Goal: Task Accomplishment & Management: Manage account settings

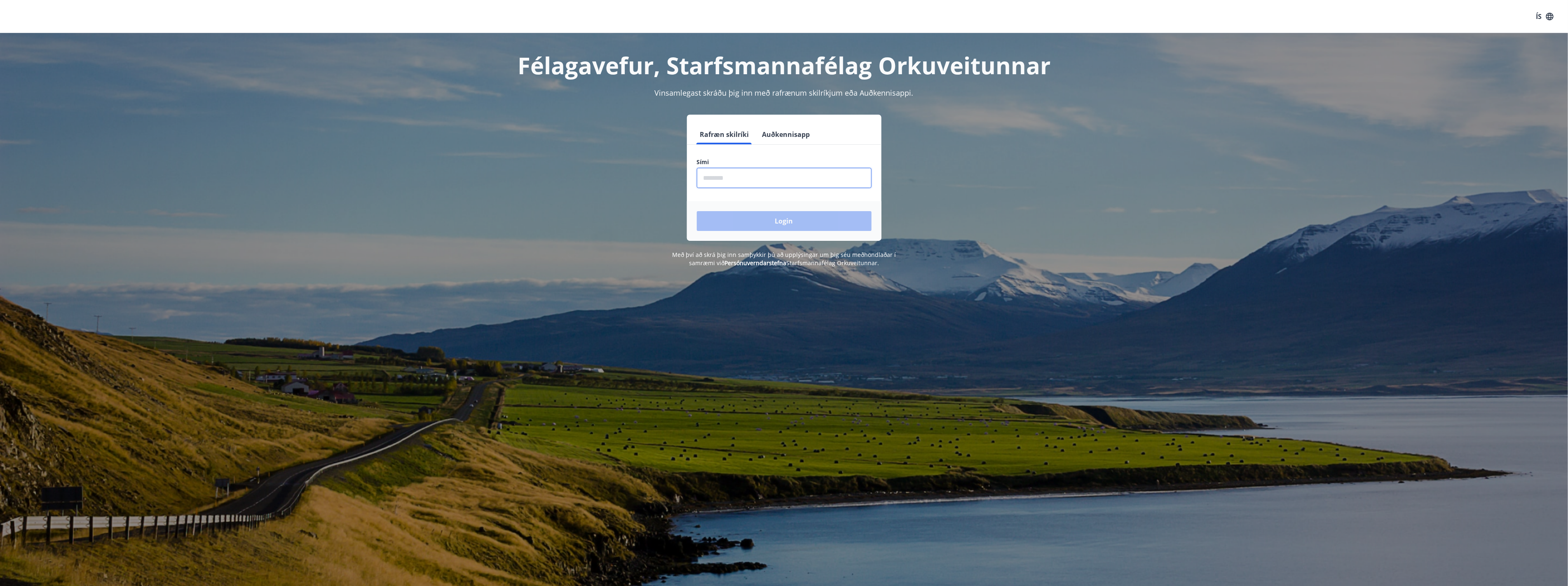
click at [705, 176] on input "phone" at bounding box center [784, 177] width 175 height 20
type input "********"
click at [697, 211] on button "Login" at bounding box center [784, 221] width 175 height 20
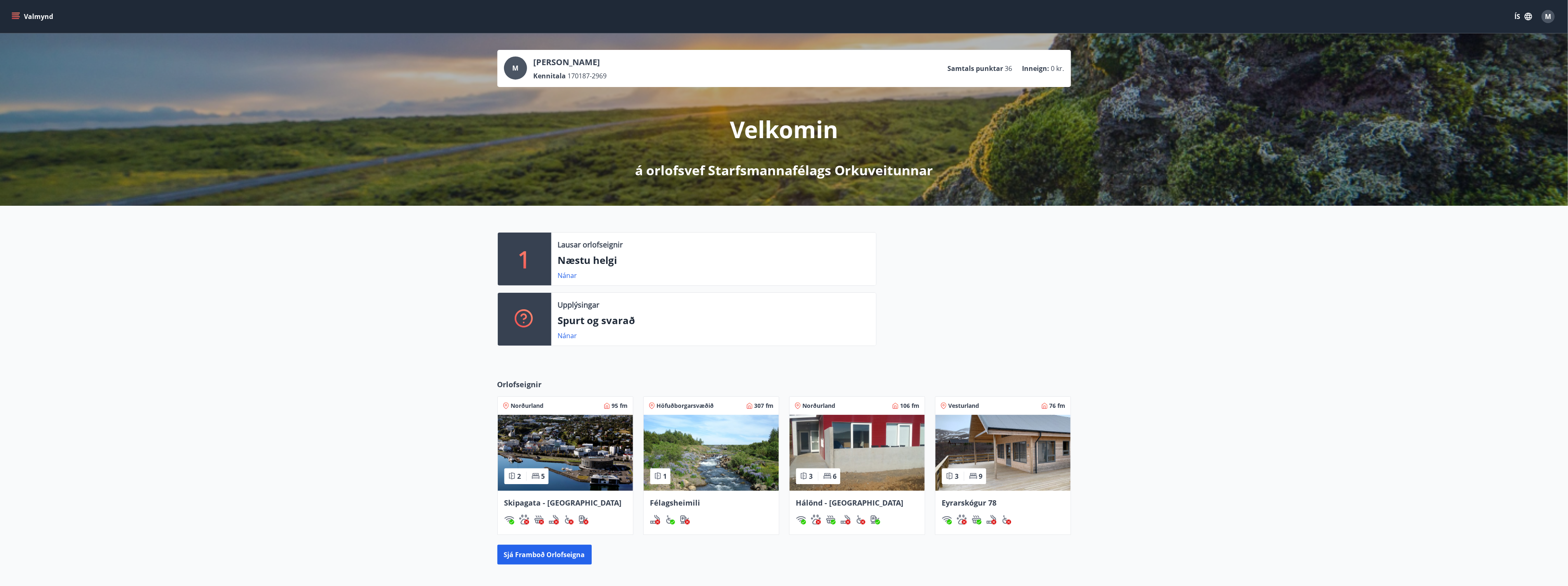
click at [13, 13] on icon "menu" at bounding box center [17, 13] width 9 height 1
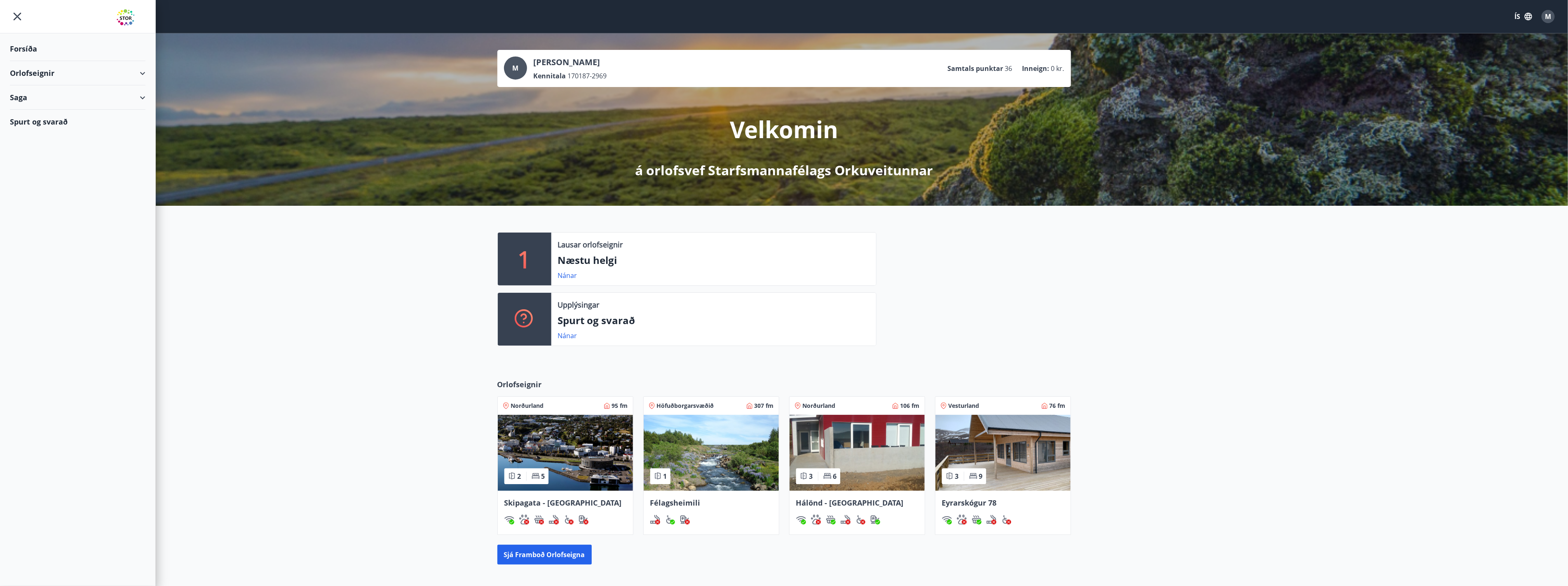
click at [105, 76] on div "Orlofseignir" at bounding box center [78, 73] width 136 height 24
click at [40, 97] on div "Framboð" at bounding box center [78, 94] width 122 height 17
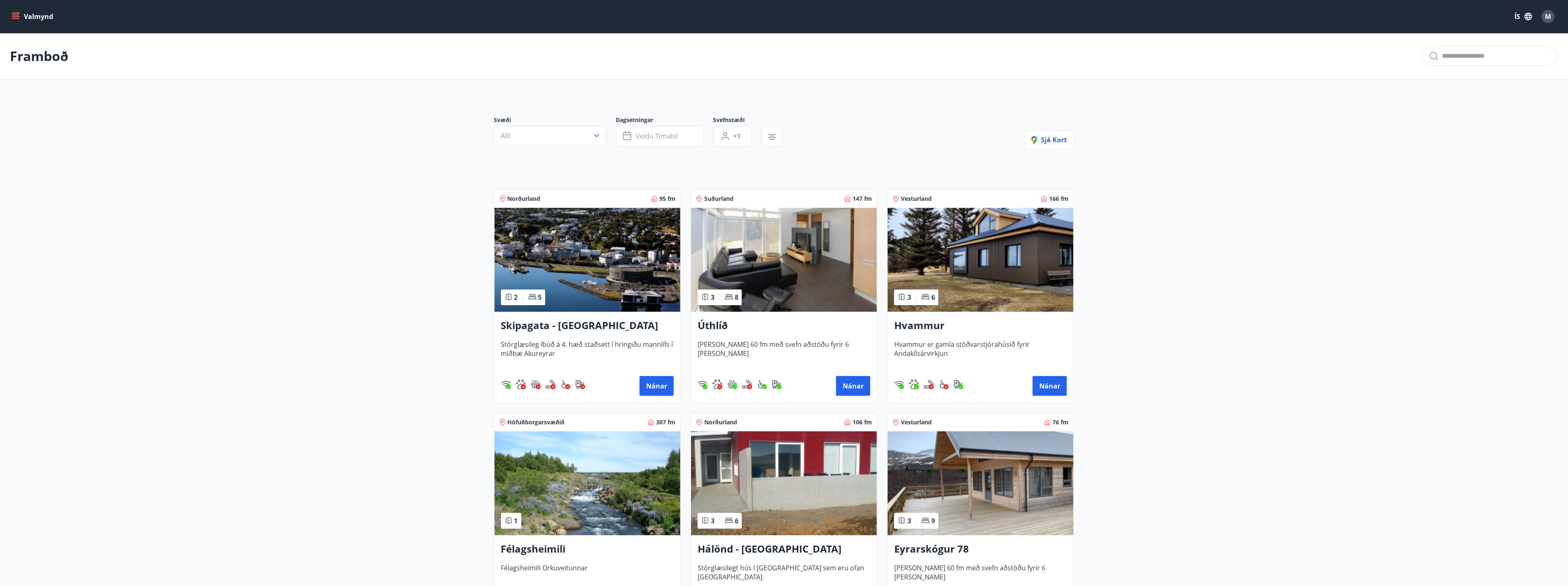
click at [29, 16] on button "Valmynd" at bounding box center [33, 17] width 46 height 15
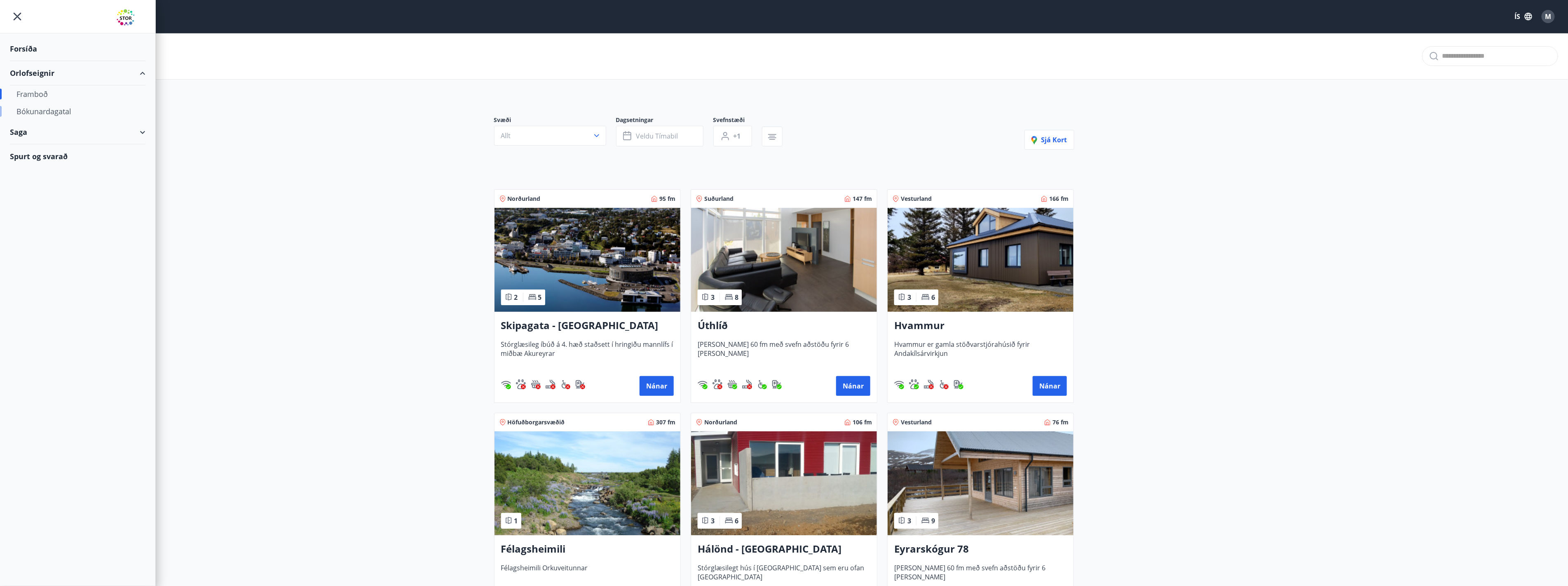
click at [66, 113] on div "Bókunardagatal" at bounding box center [78, 111] width 122 height 17
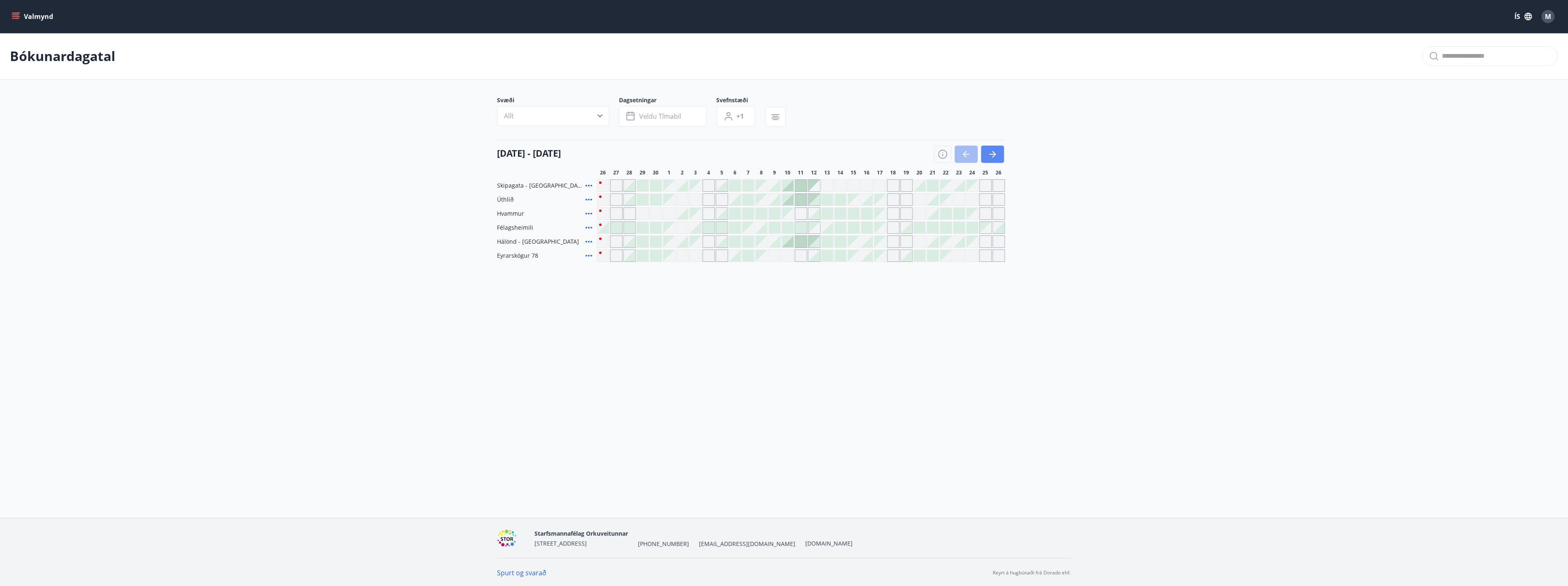
click at [999, 154] on button "button" at bounding box center [993, 154] width 23 height 17
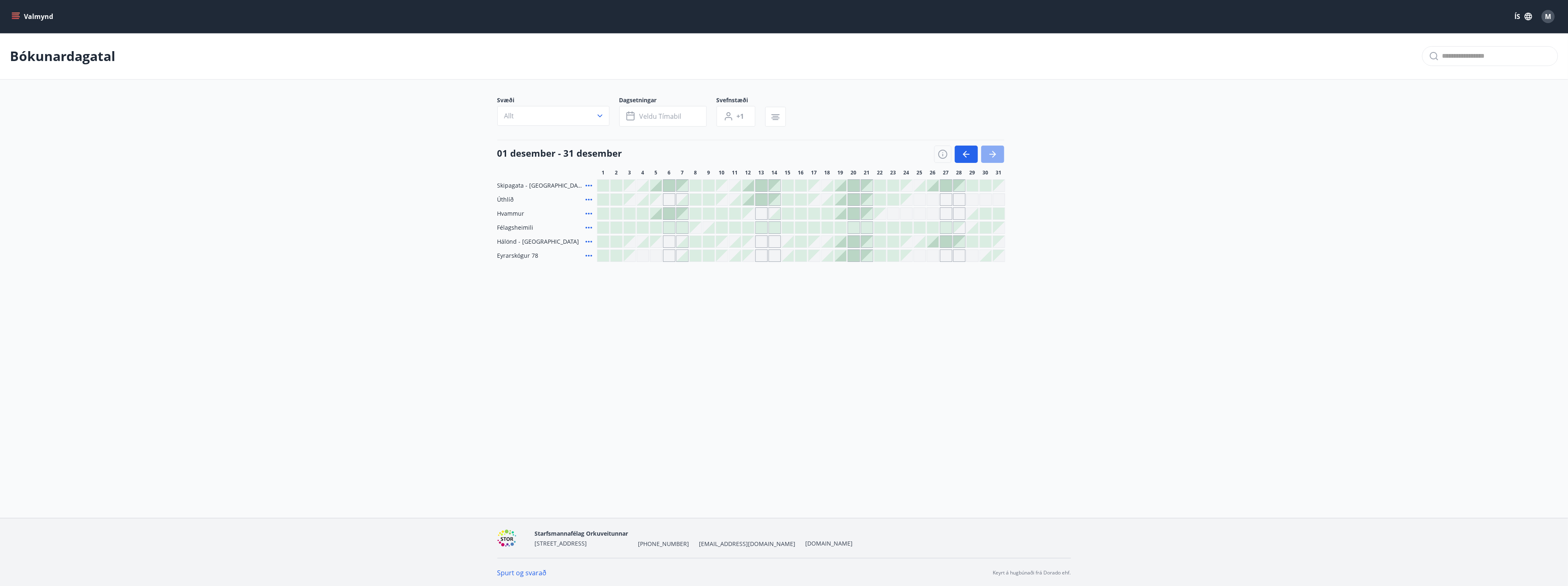
click at [989, 158] on icon "button" at bounding box center [993, 154] width 10 height 10
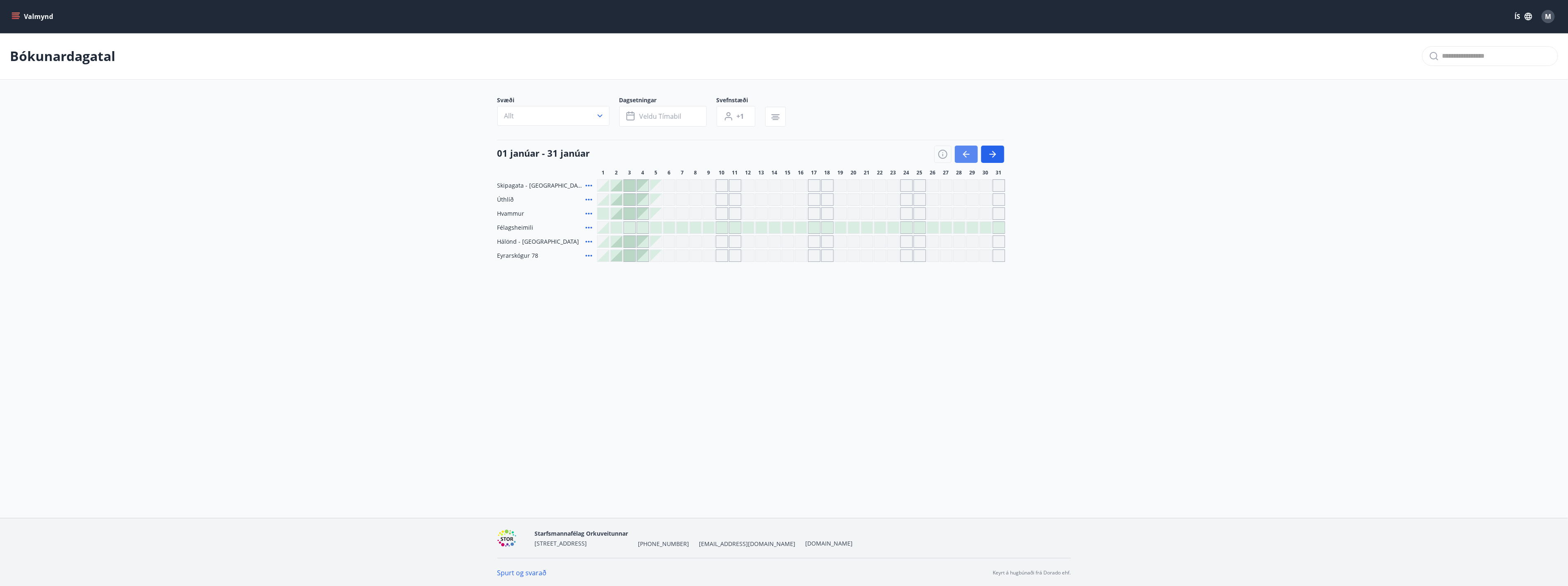
click at [967, 158] on icon "button" at bounding box center [966, 154] width 10 height 10
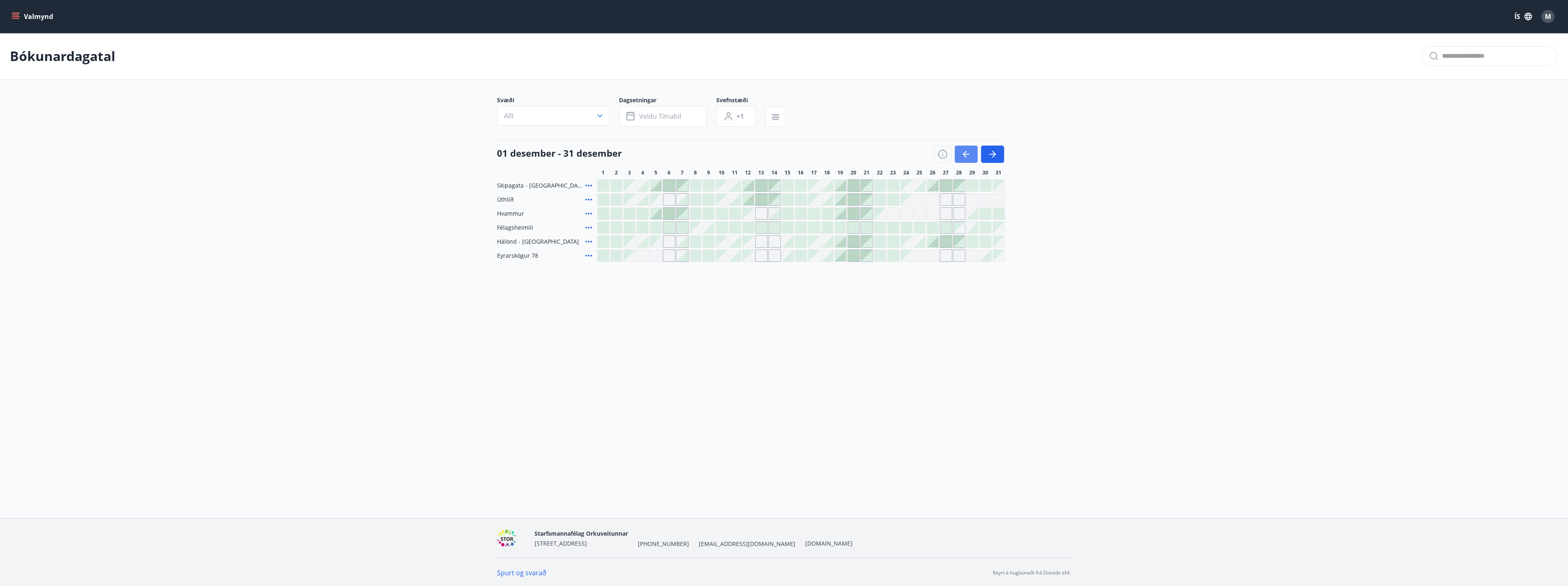
click at [970, 157] on icon "button" at bounding box center [966, 154] width 10 height 10
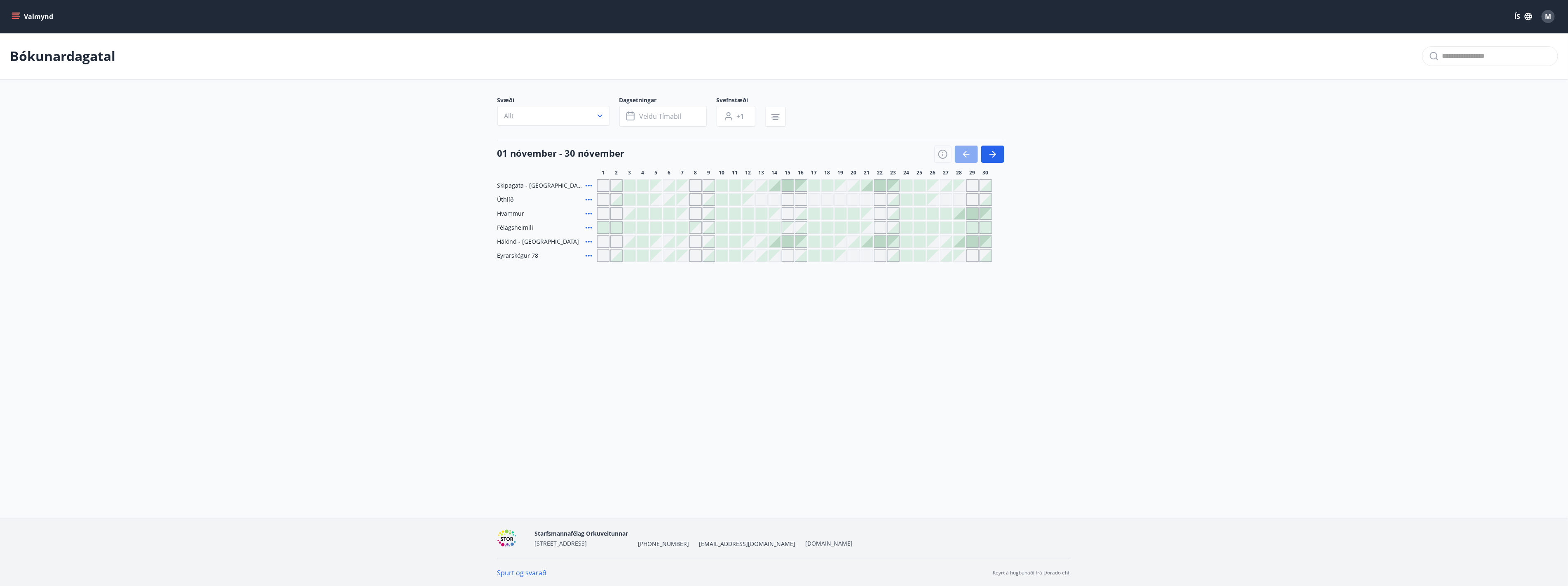
click at [962, 155] on icon "button" at bounding box center [966, 154] width 10 height 10
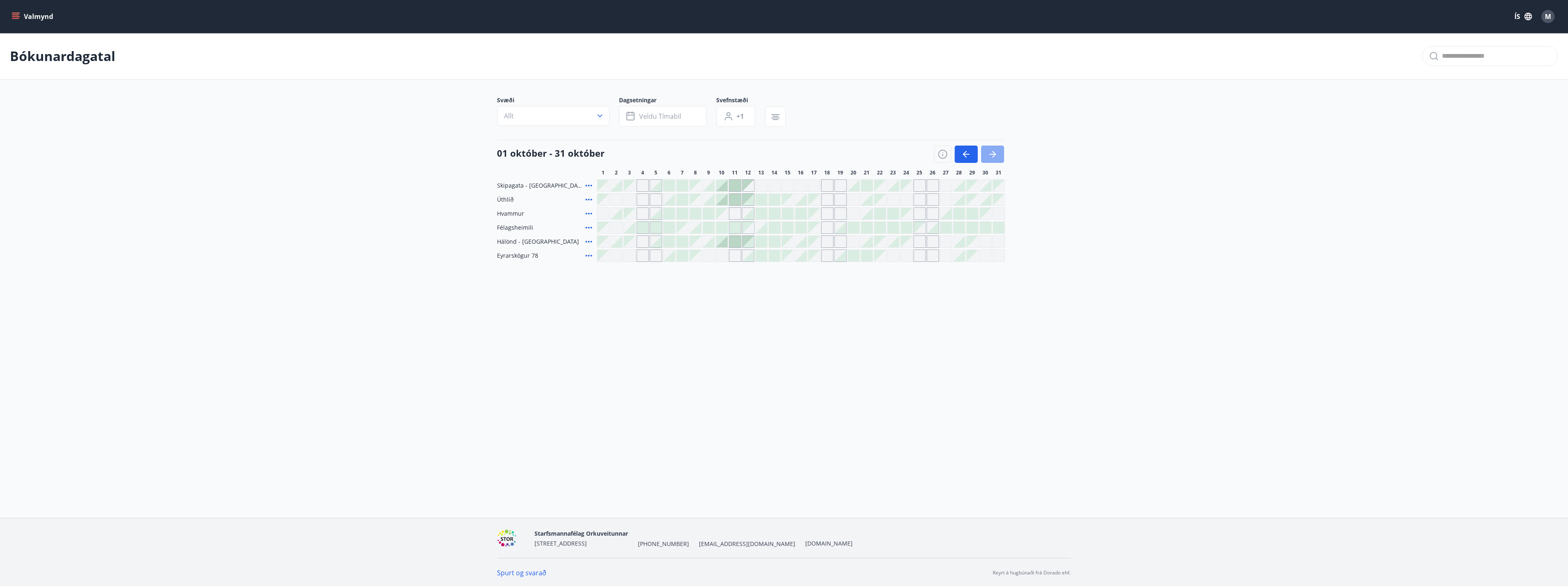
click at [1000, 157] on button "button" at bounding box center [993, 154] width 23 height 17
click at [999, 157] on button "button" at bounding box center [993, 154] width 23 height 17
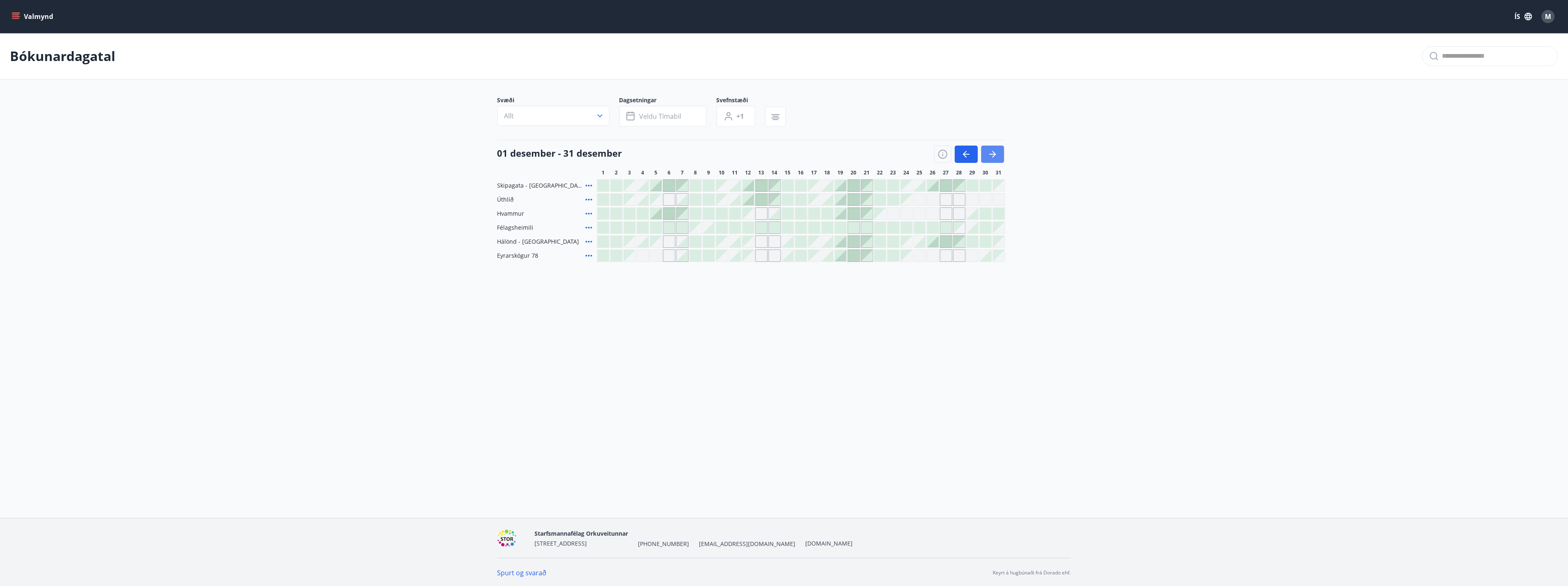
click at [998, 155] on button "button" at bounding box center [993, 154] width 23 height 17
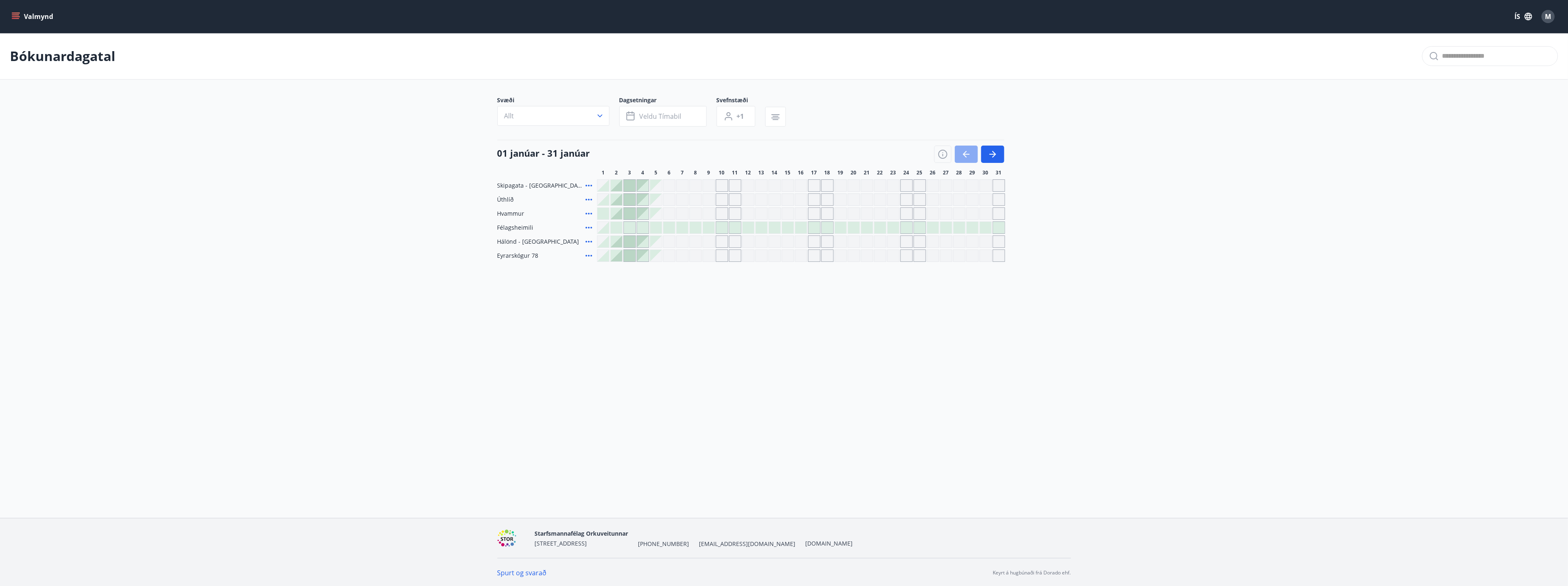
click at [971, 155] on button "button" at bounding box center [966, 154] width 23 height 17
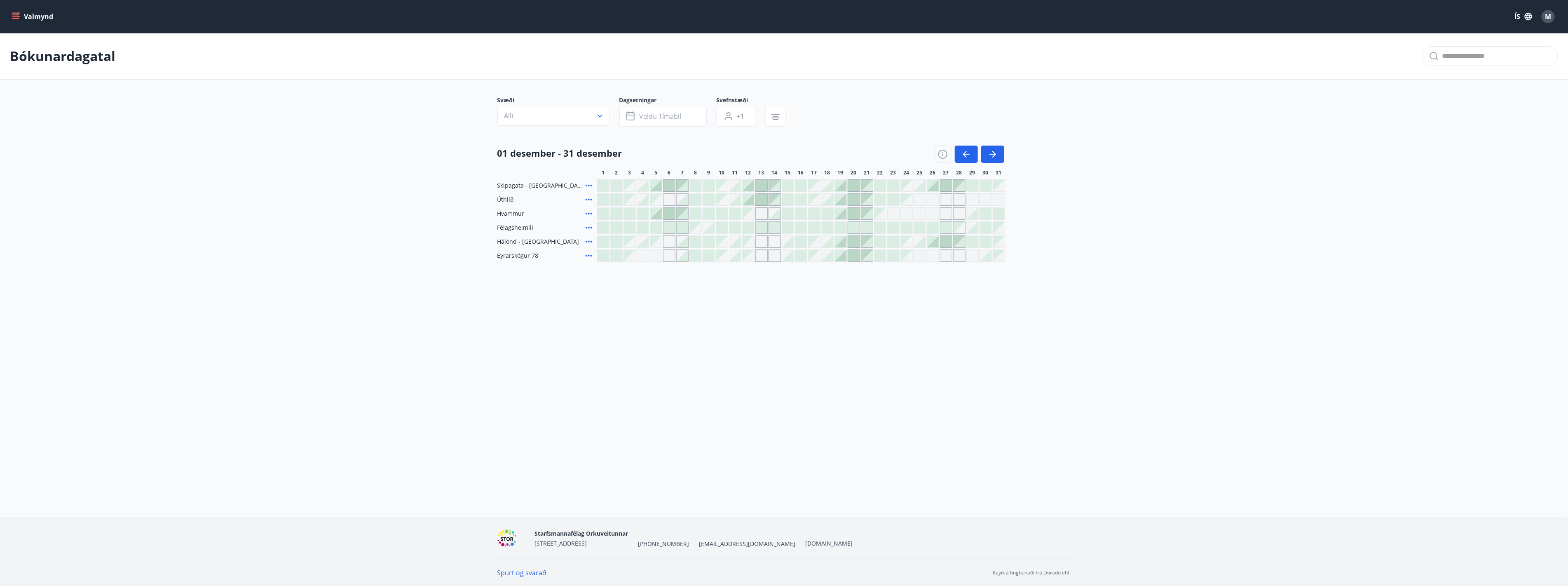
click at [944, 242] on div at bounding box center [946, 242] width 12 height 12
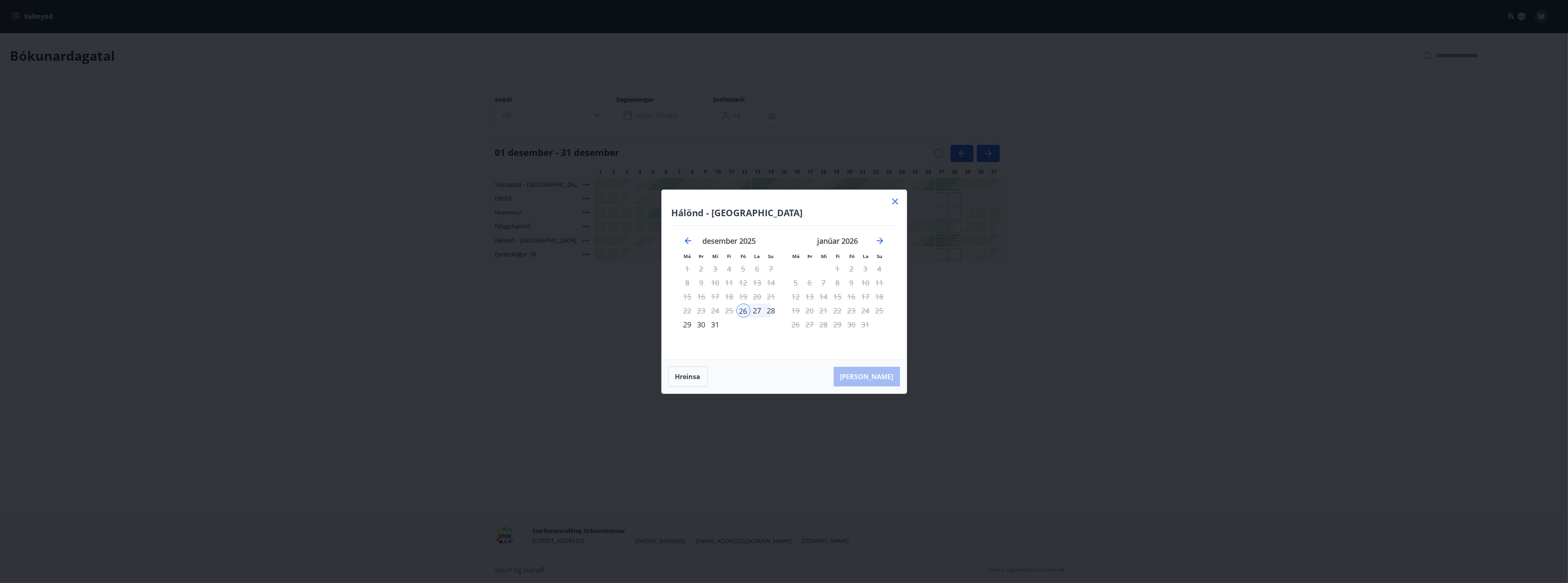
click at [893, 203] on icon at bounding box center [895, 201] width 5 height 5
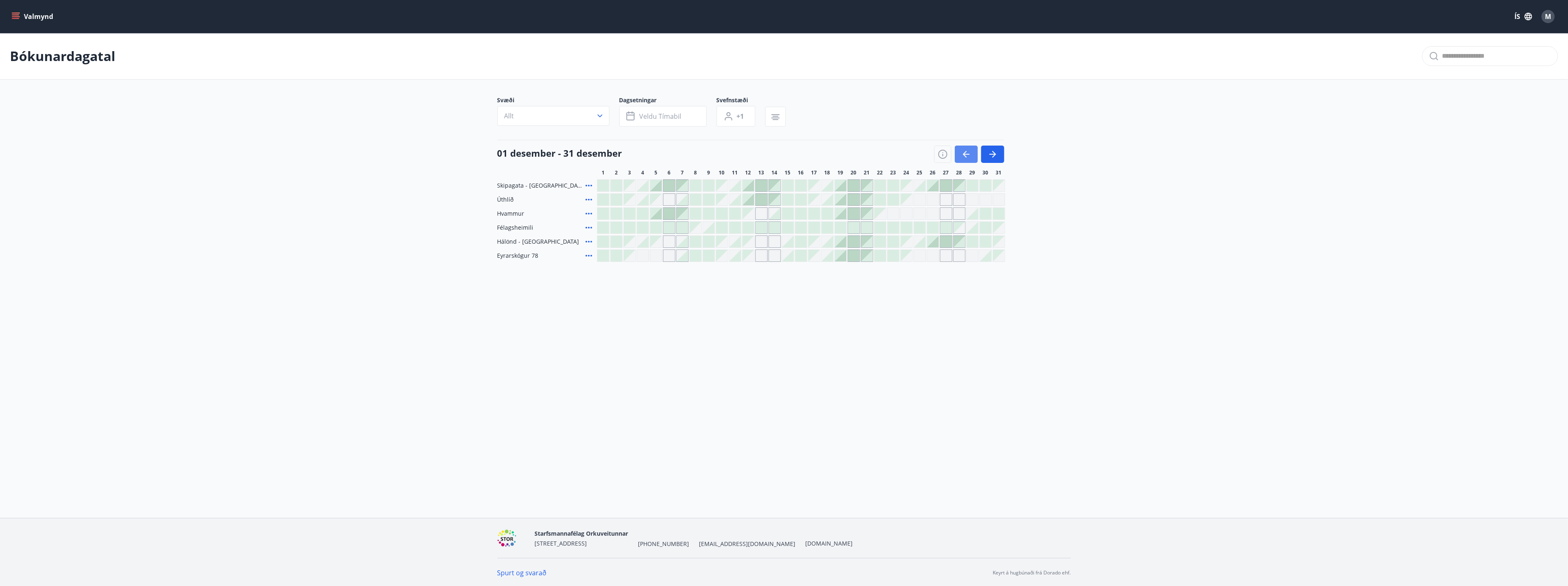
click at [965, 155] on icon "button" at bounding box center [966, 154] width 10 height 10
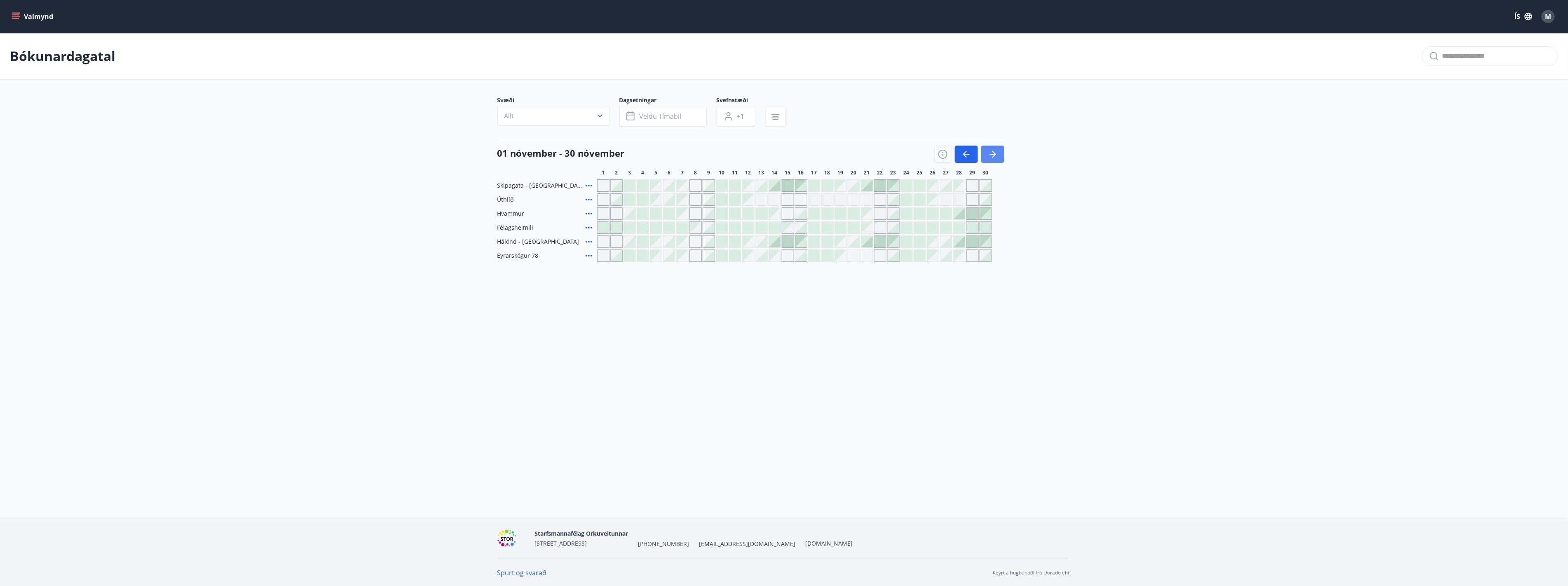
click at [987, 158] on button "button" at bounding box center [993, 154] width 23 height 17
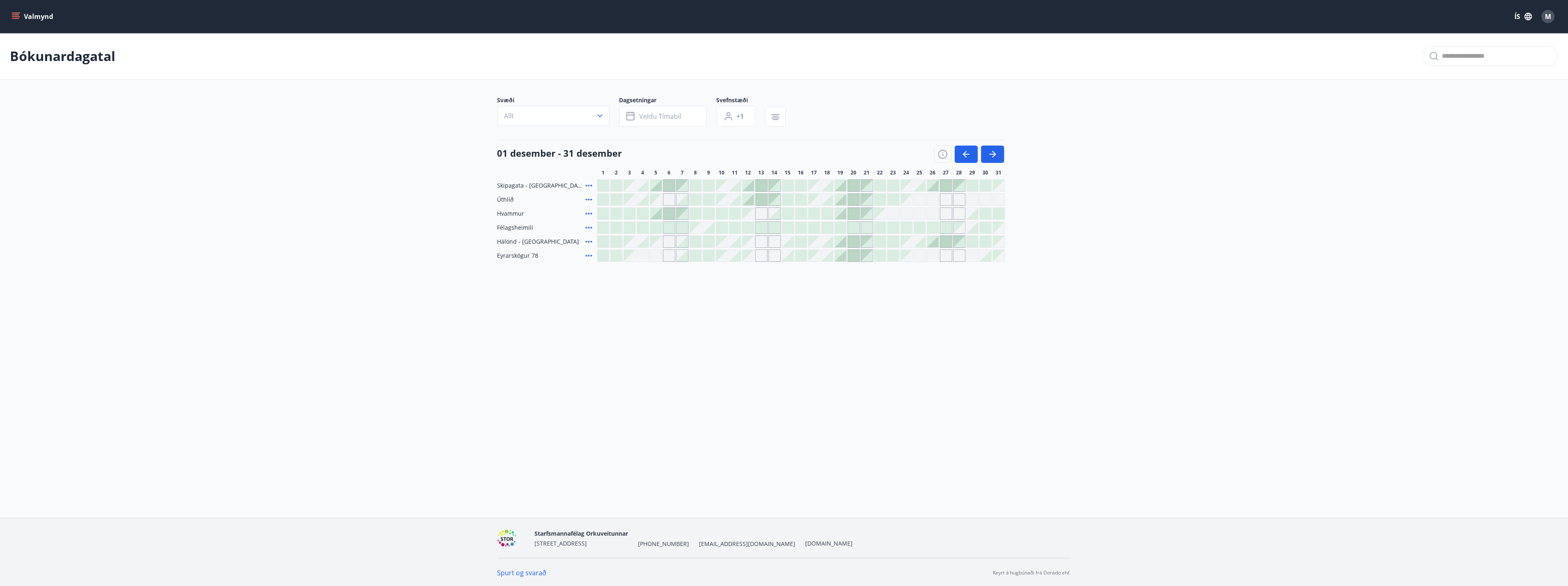
click at [936, 242] on div at bounding box center [932, 242] width 12 height 12
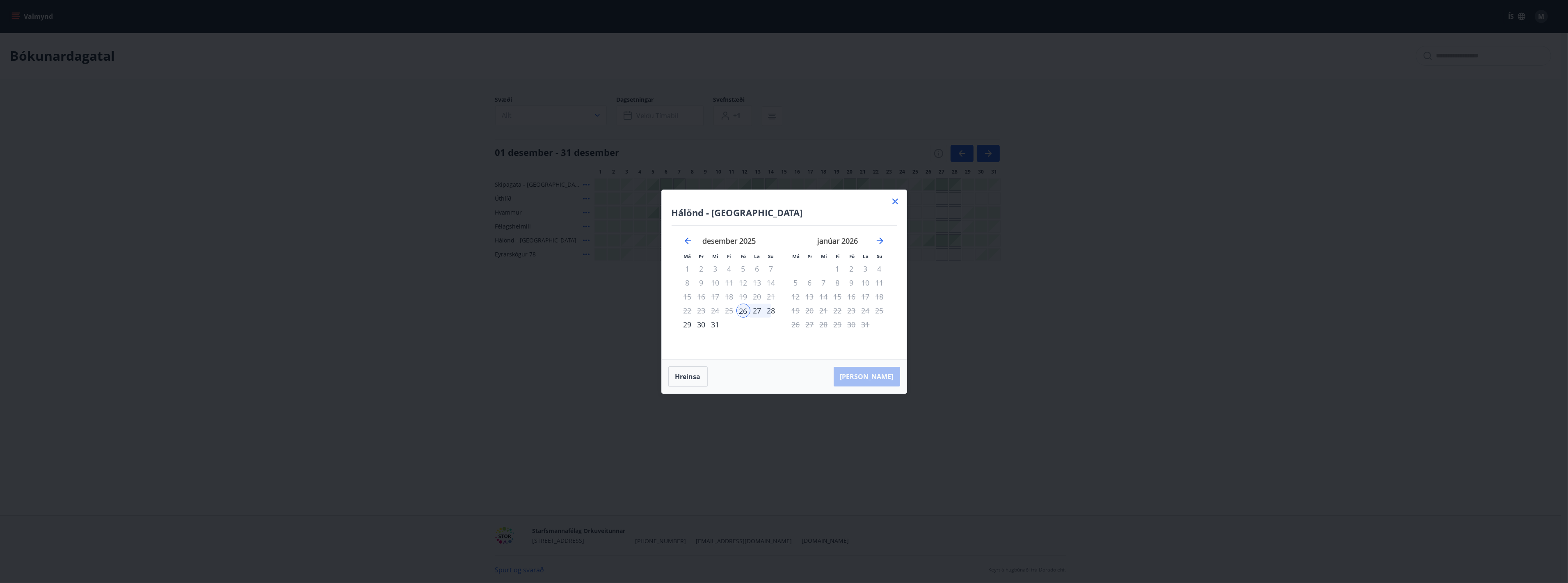
click at [687, 326] on div "29" at bounding box center [687, 324] width 14 height 14
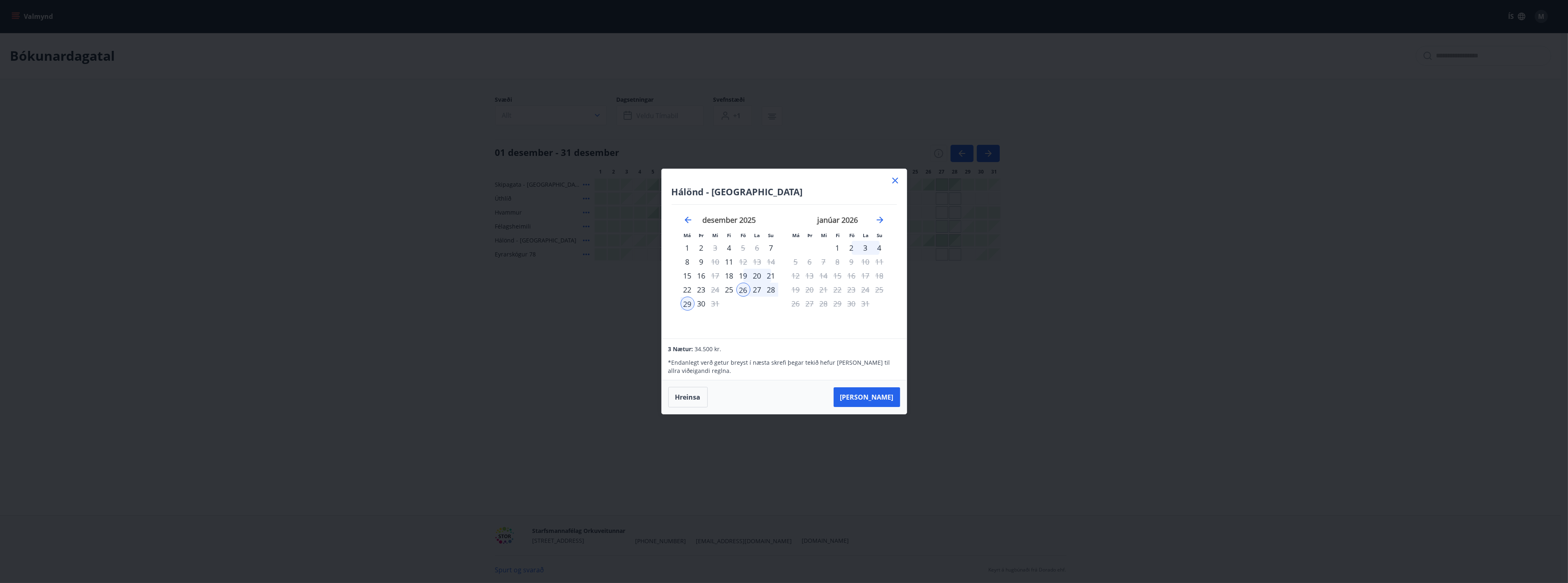
click at [702, 304] on div "30" at bounding box center [701, 303] width 14 height 14
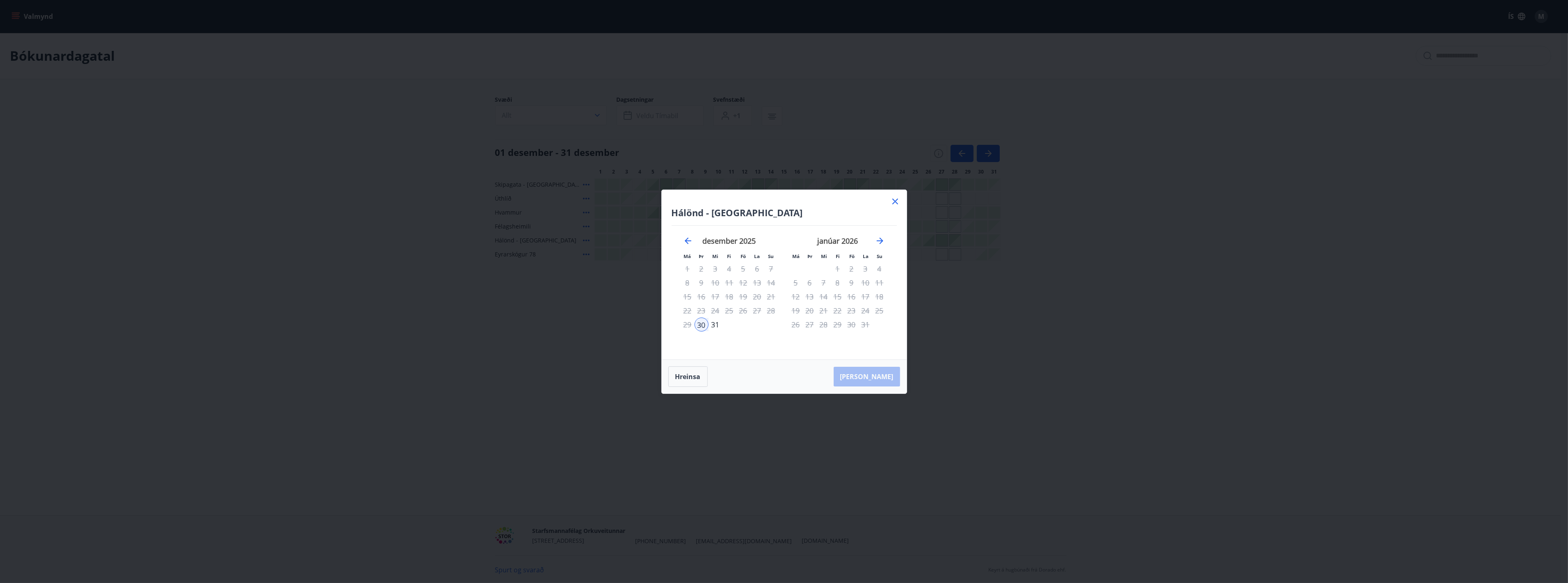
click at [743, 310] on div "26" at bounding box center [743, 310] width 14 height 14
click at [690, 367] on button "Hreinsa" at bounding box center [688, 377] width 40 height 21
click at [742, 310] on div "26" at bounding box center [743, 310] width 14 height 14
click at [702, 323] on div "30" at bounding box center [701, 324] width 14 height 14
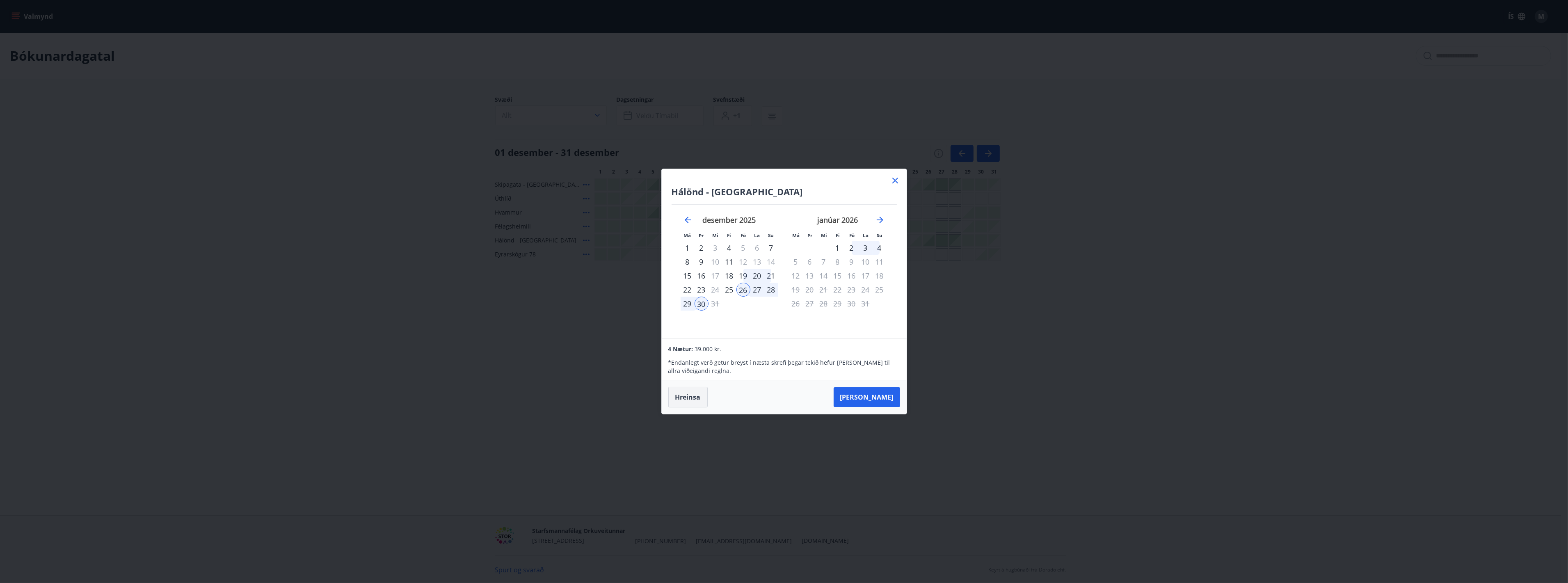
click at [695, 393] on button "Hreinsa" at bounding box center [688, 397] width 40 height 21
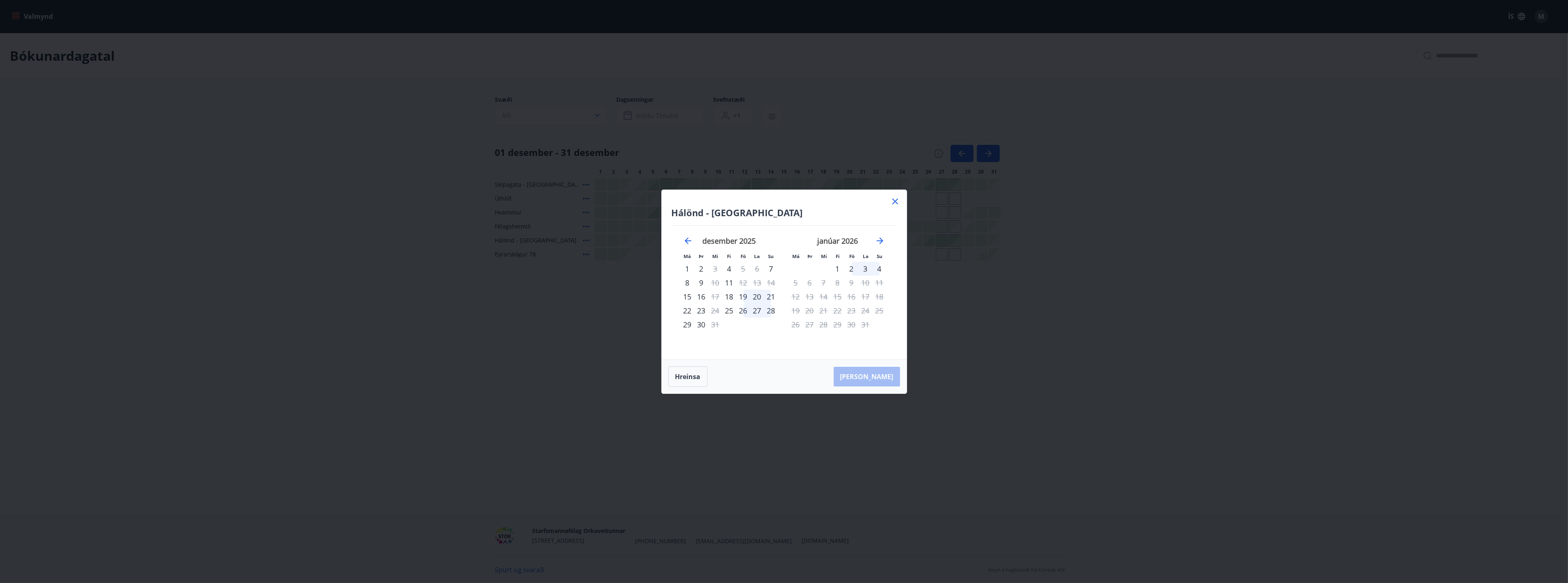
click at [741, 312] on div "26" at bounding box center [743, 310] width 14 height 14
click at [715, 326] on div "31" at bounding box center [715, 324] width 14 height 14
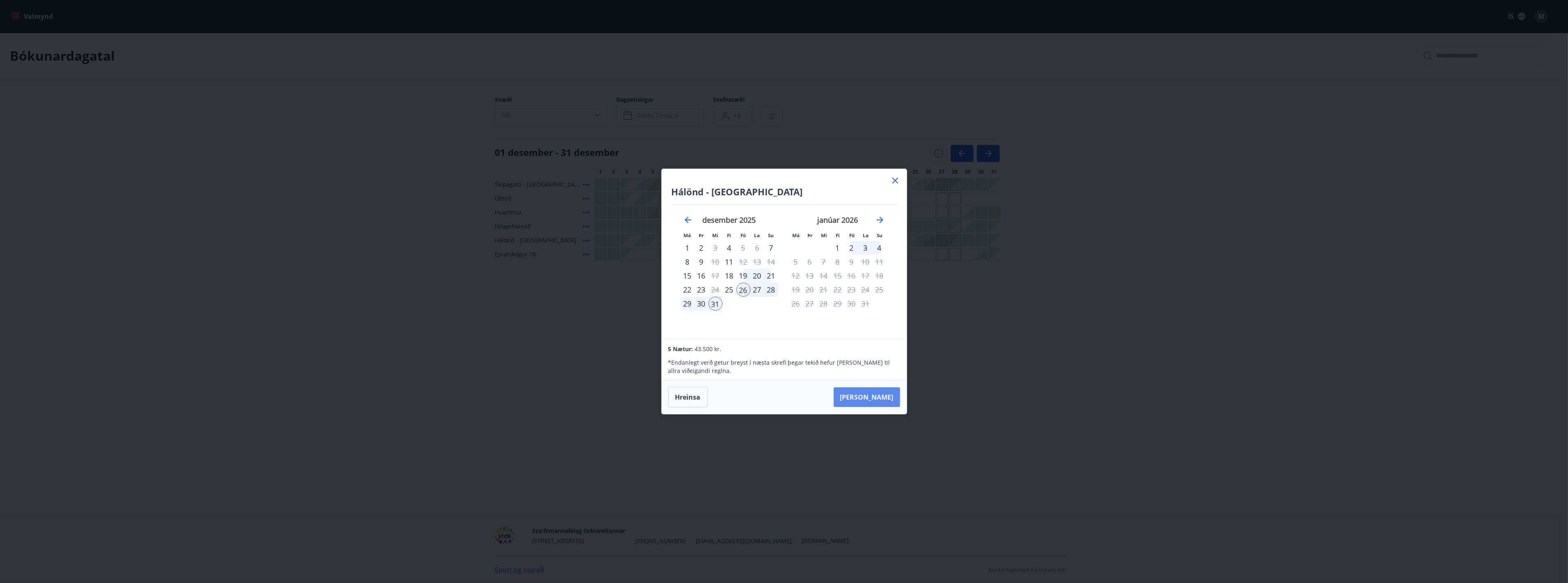
click at [867, 397] on button "[PERSON_NAME]" at bounding box center [867, 397] width 66 height 19
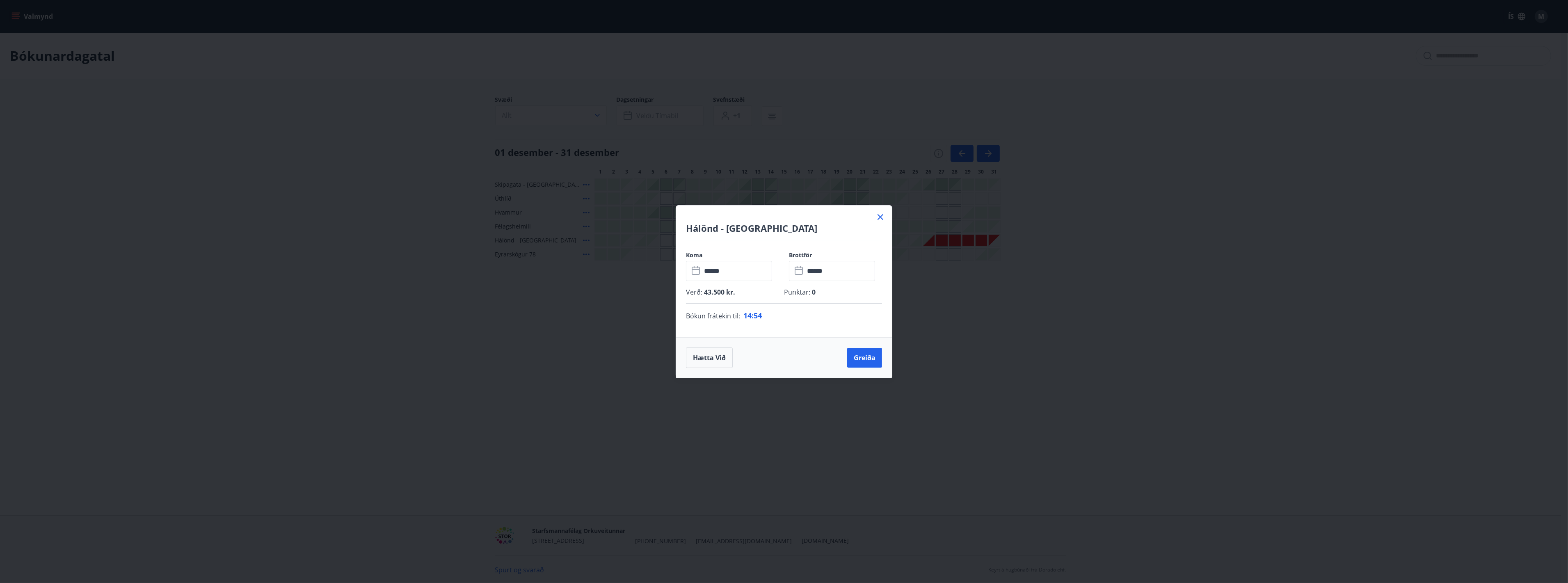
click at [880, 217] on icon at bounding box center [880, 217] width 5 height 5
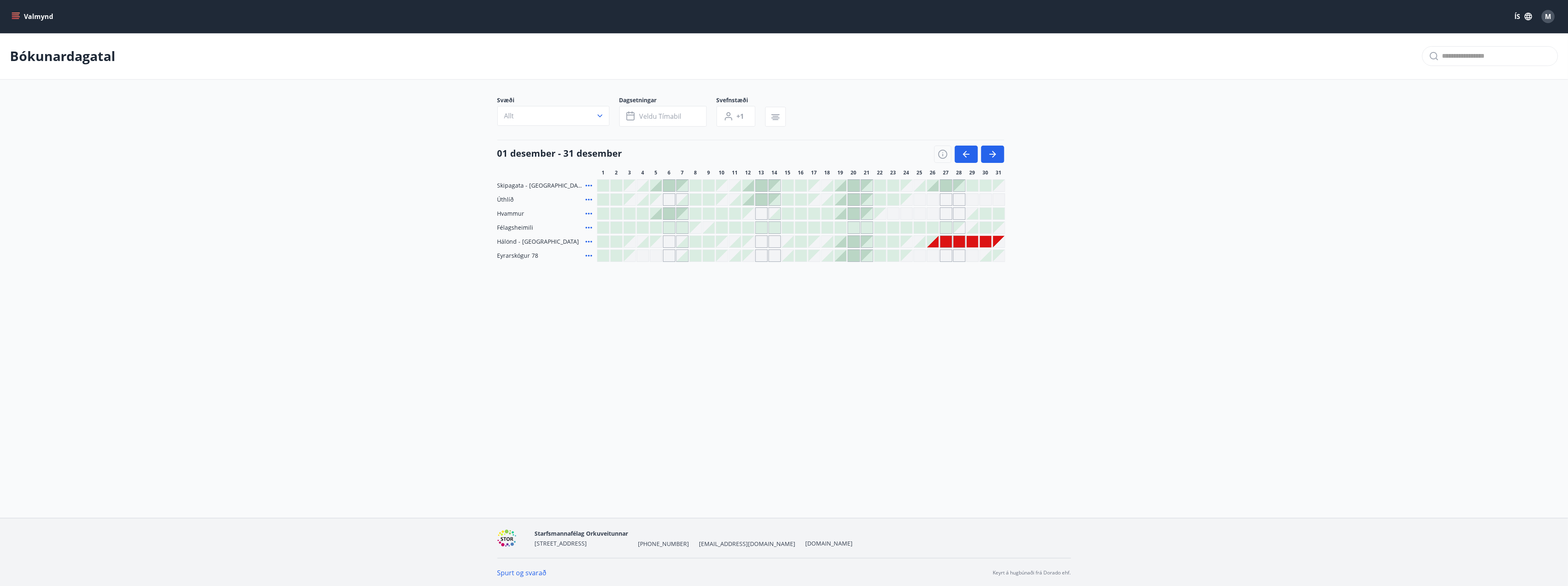
click at [798, 341] on div "Valmynd ÍS M [PERSON_NAME] Svæði Allt Dagsetningar Veldu tímabil Svefnstæði +1 …" at bounding box center [784, 259] width 1568 height 518
click at [16, 18] on icon "menu" at bounding box center [16, 18] width 7 height 1
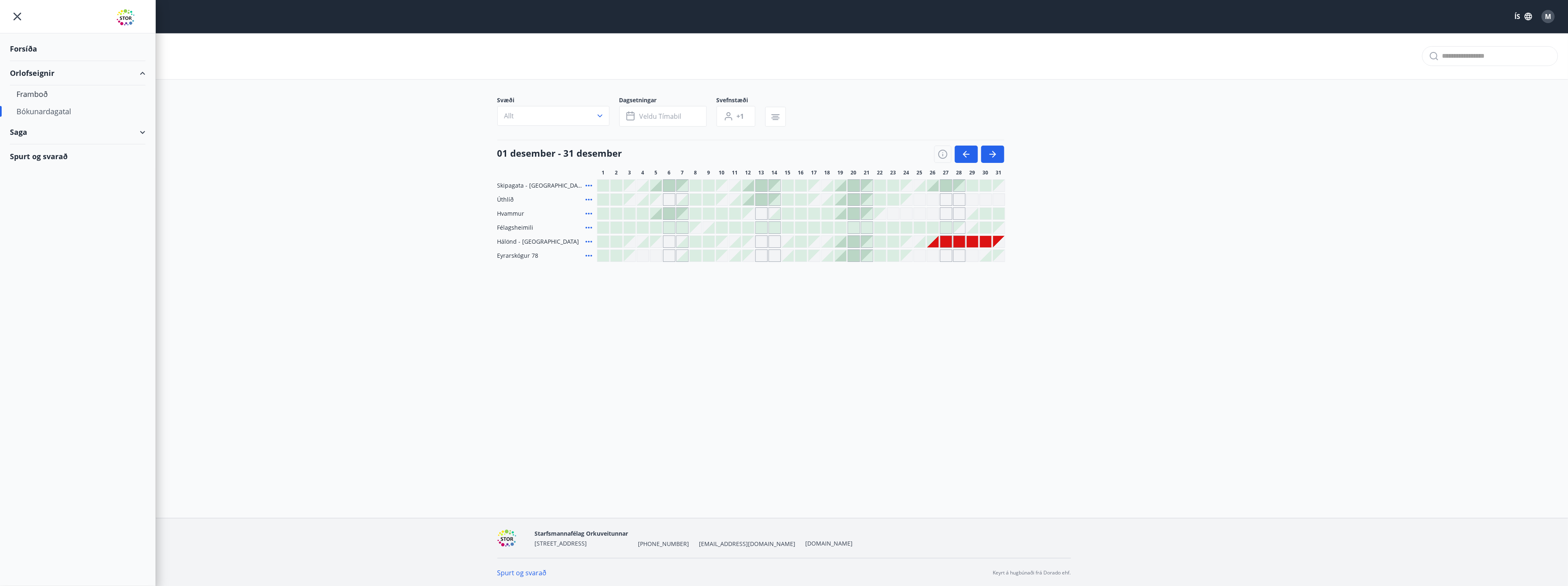
click at [45, 155] on div "Spurt og svarað" at bounding box center [78, 156] width 136 height 24
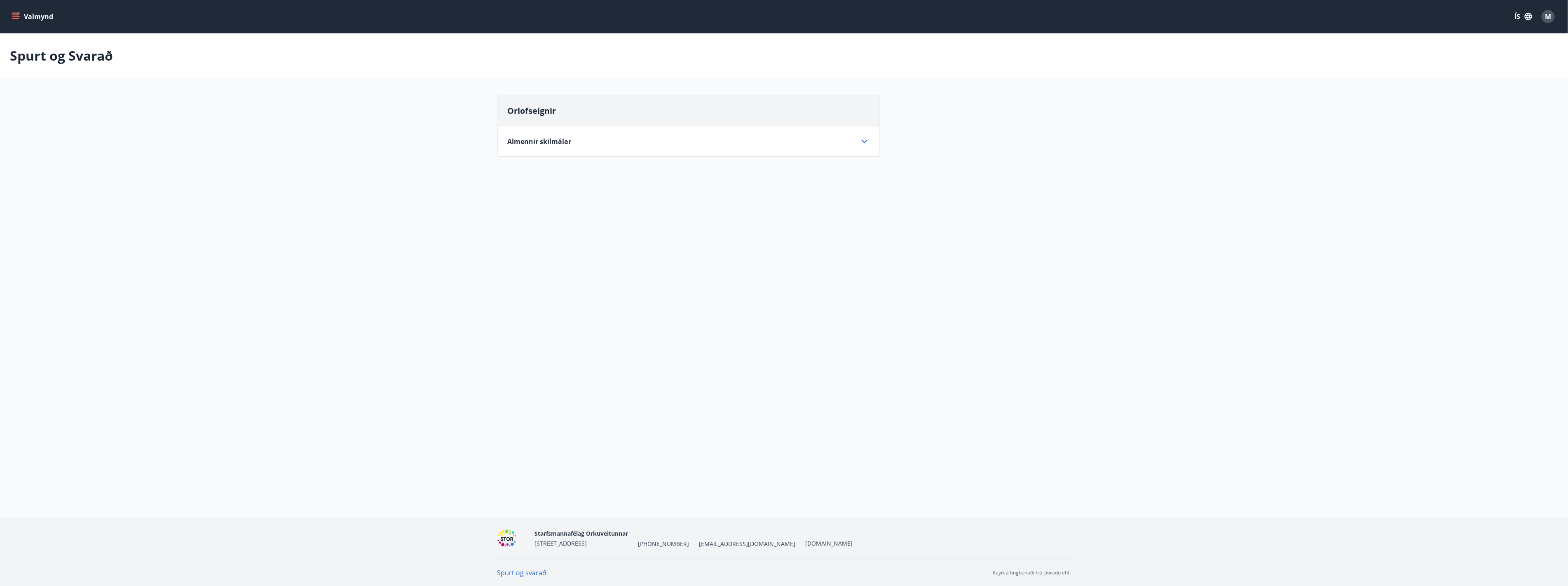
click at [587, 145] on div "Almennir skilmálar" at bounding box center [683, 141] width 352 height 9
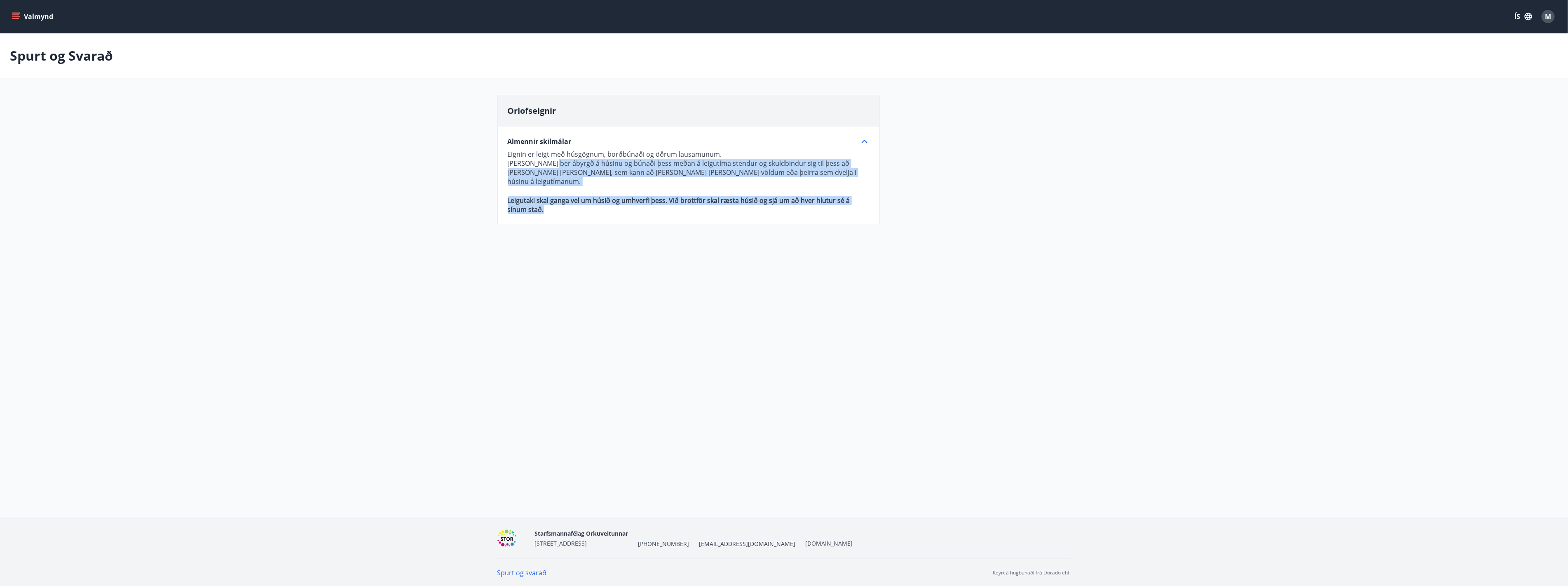
drag, startPoint x: 547, startPoint y: 164, endPoint x: 691, endPoint y: 200, distance: 148.4
click at [691, 200] on p "Eignin er leigt með húsgögnum, borðbúnaði og öðrum lausamunum. Leigutaki ber áb…" at bounding box center [688, 182] width 362 height 64
click at [691, 200] on p "Leigutaki skal ganga vel um húsið og umhverfi þess. Við brottför skal ræsta hús…" at bounding box center [688, 205] width 362 height 18
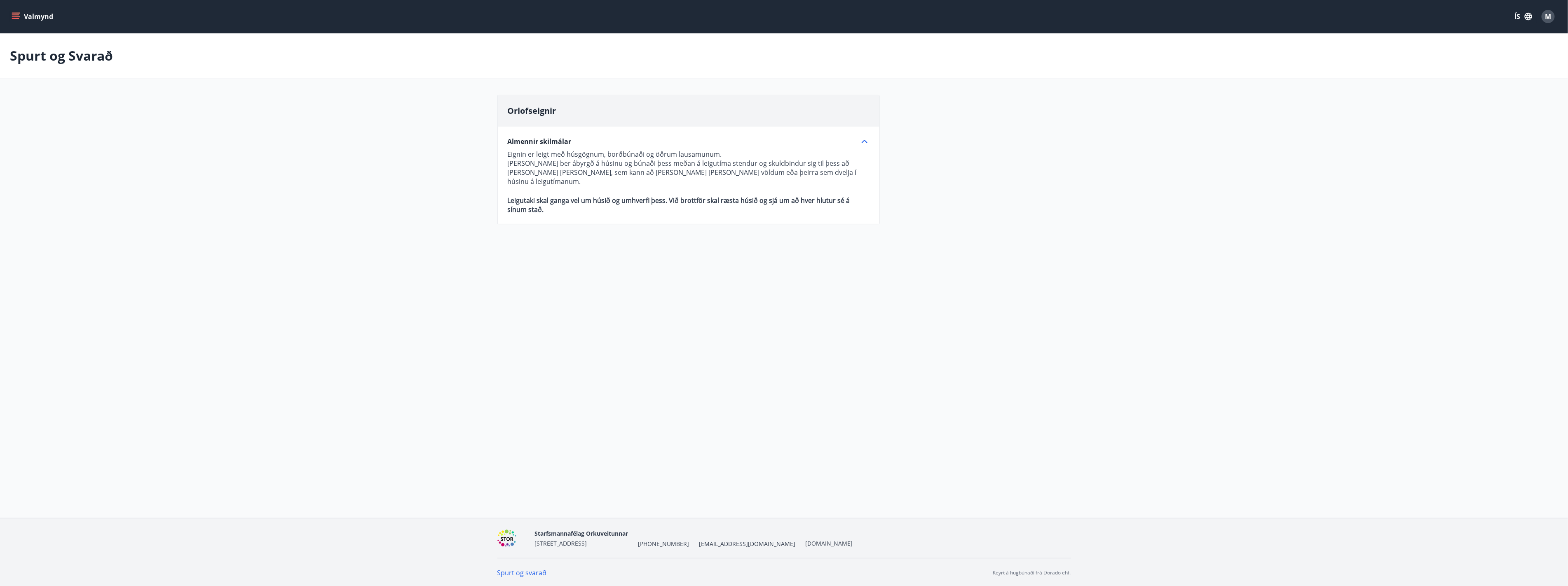
click at [12, 19] on icon "menu" at bounding box center [15, 16] width 8 height 8
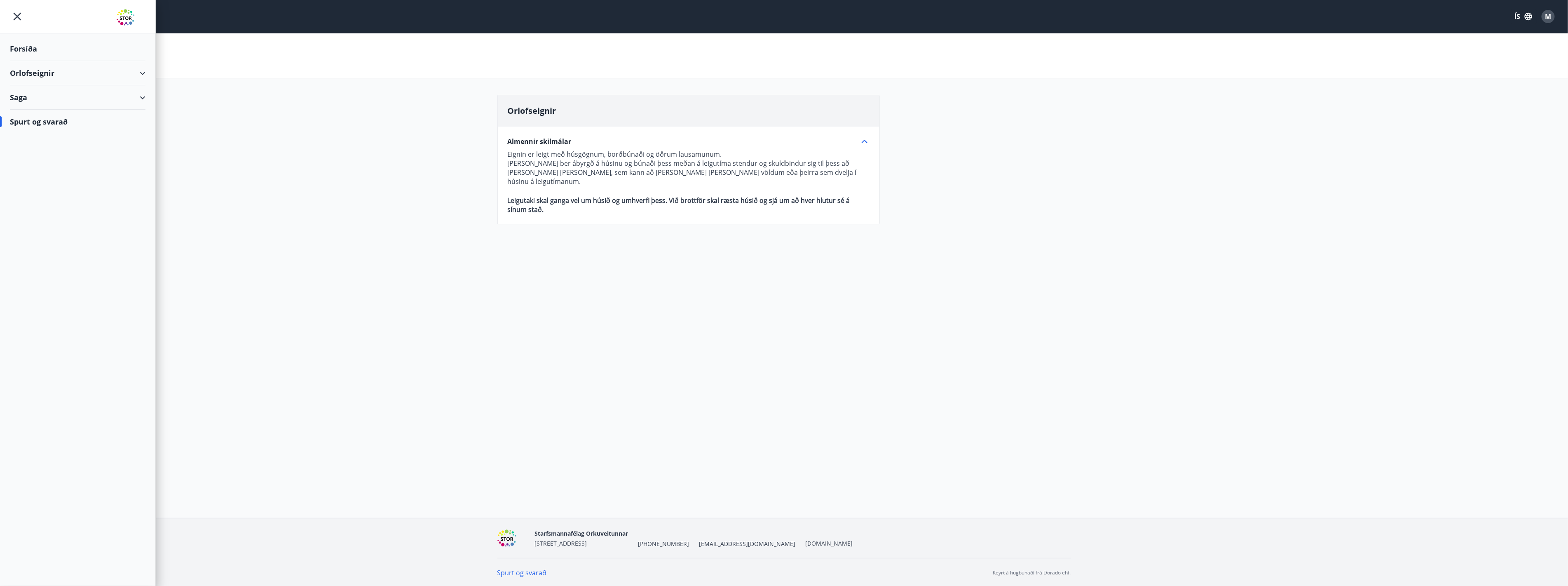
click at [69, 99] on div "Saga" at bounding box center [78, 98] width 136 height 24
click at [32, 168] on div "Inneign" at bounding box center [78, 170] width 122 height 17
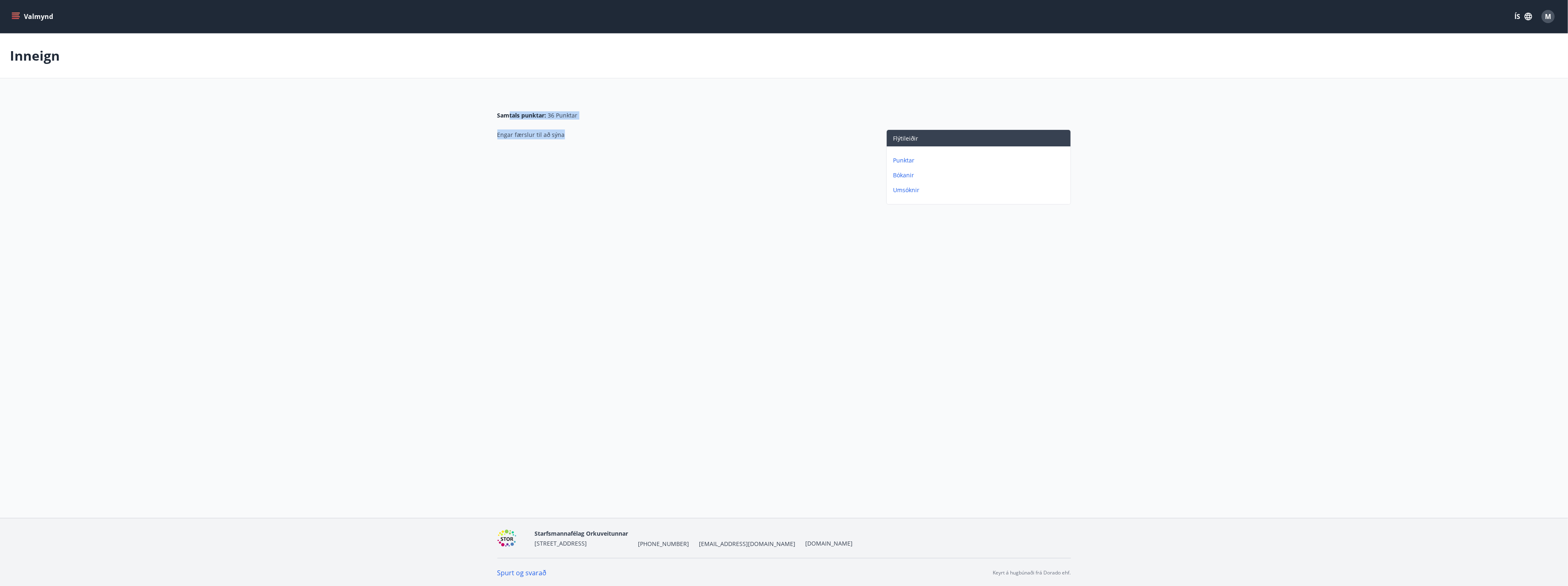
drag, startPoint x: 510, startPoint y: 108, endPoint x: 587, endPoint y: 141, distance: 83.8
click at [587, 141] on div "Samtals punktar : 36 Punktar Engar færslur til að sýna Flýtileiðir Punktar Bóka…" at bounding box center [784, 151] width 573 height 113
click at [587, 141] on div "Engar færslur til að sýna" at bounding box center [683, 169] width 372 height 78
click at [17, 15] on icon "menu" at bounding box center [16, 15] width 7 height 1
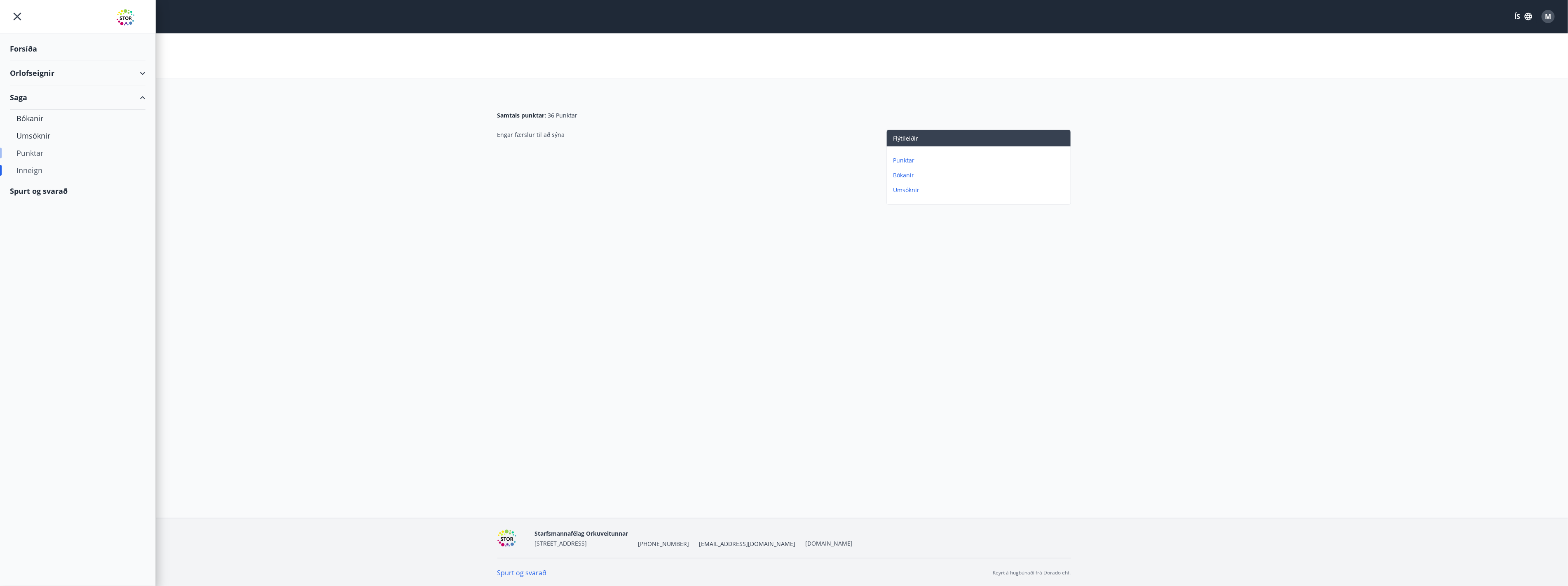
click at [40, 151] on div "Punktar" at bounding box center [78, 153] width 122 height 17
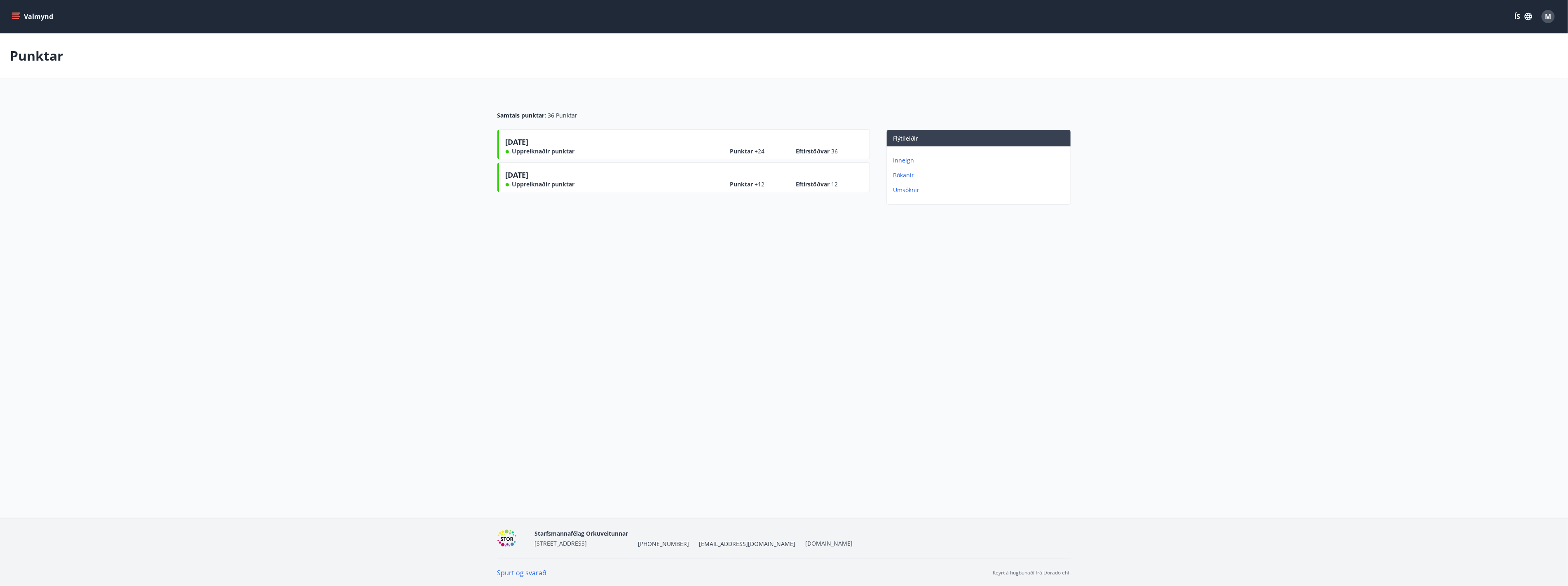
click at [896, 174] on p "Bókanir" at bounding box center [980, 175] width 174 height 8
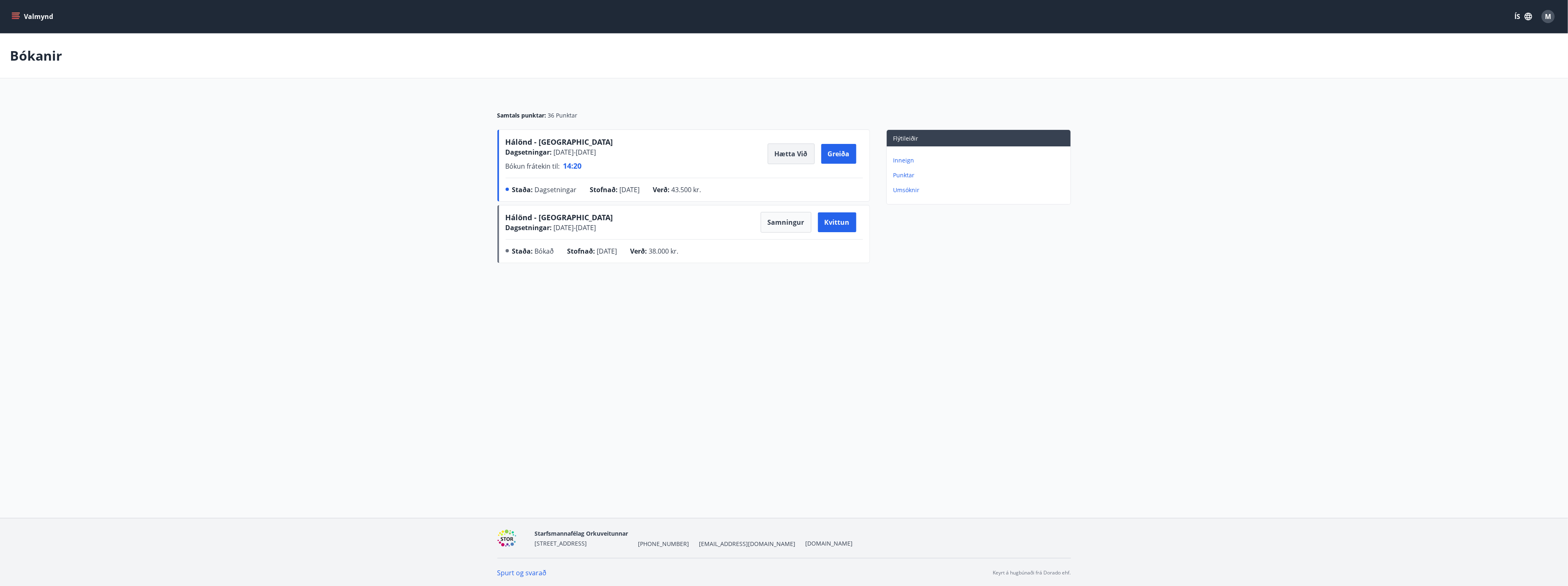
click at [777, 156] on button "Hætta við" at bounding box center [791, 154] width 47 height 21
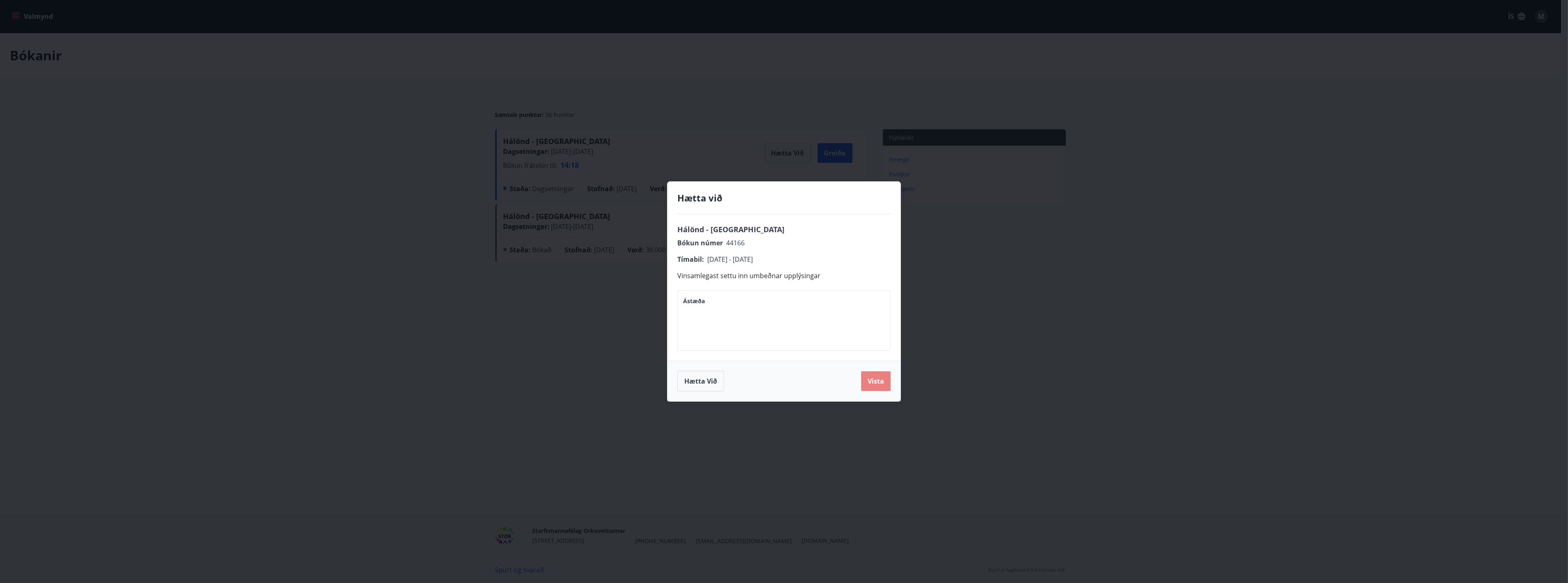
click at [867, 380] on button "Vista" at bounding box center [876, 381] width 30 height 19
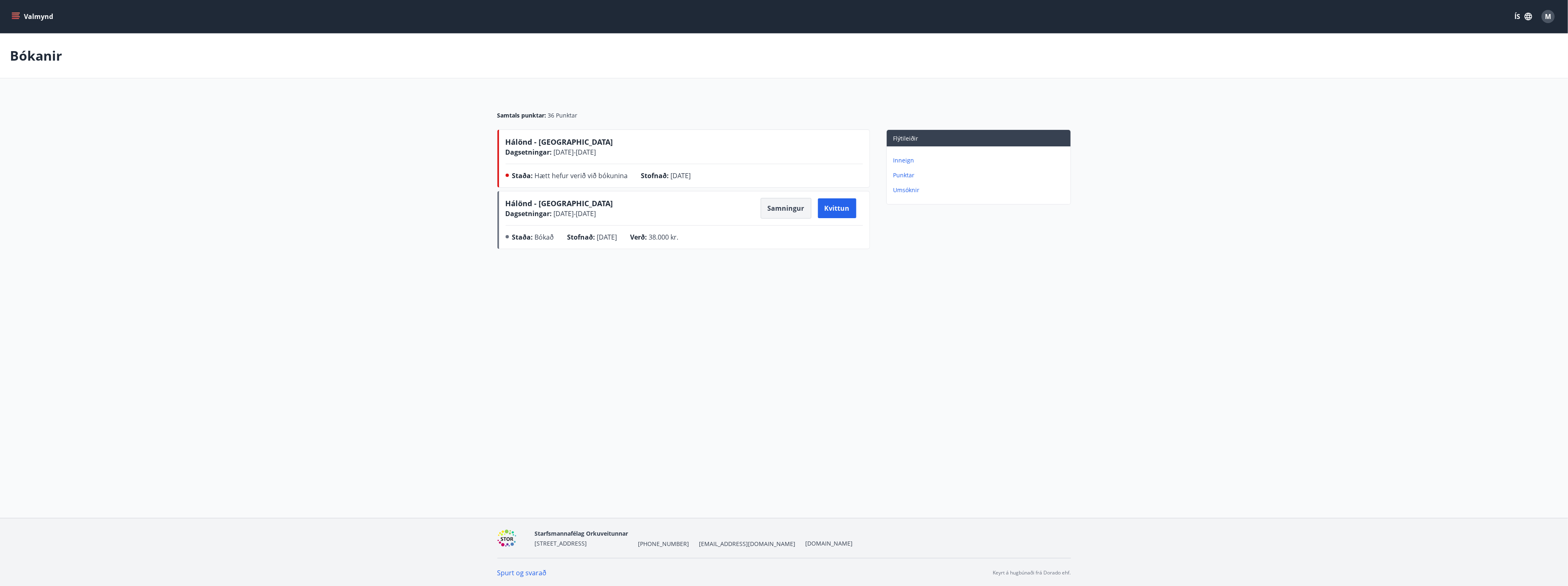
click at [803, 209] on button "Samningur" at bounding box center [786, 209] width 51 height 21
click at [826, 212] on button "Kvittun" at bounding box center [837, 208] width 39 height 20
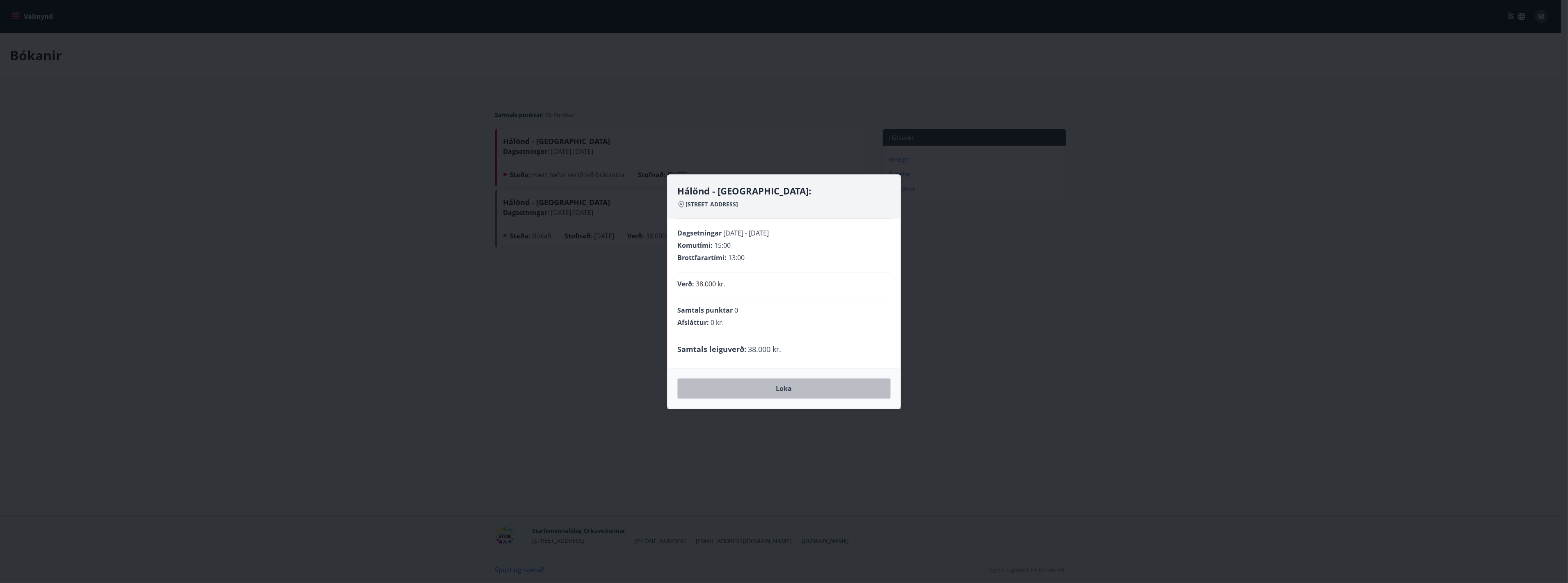
click at [780, 392] on button "Loka" at bounding box center [784, 388] width 213 height 21
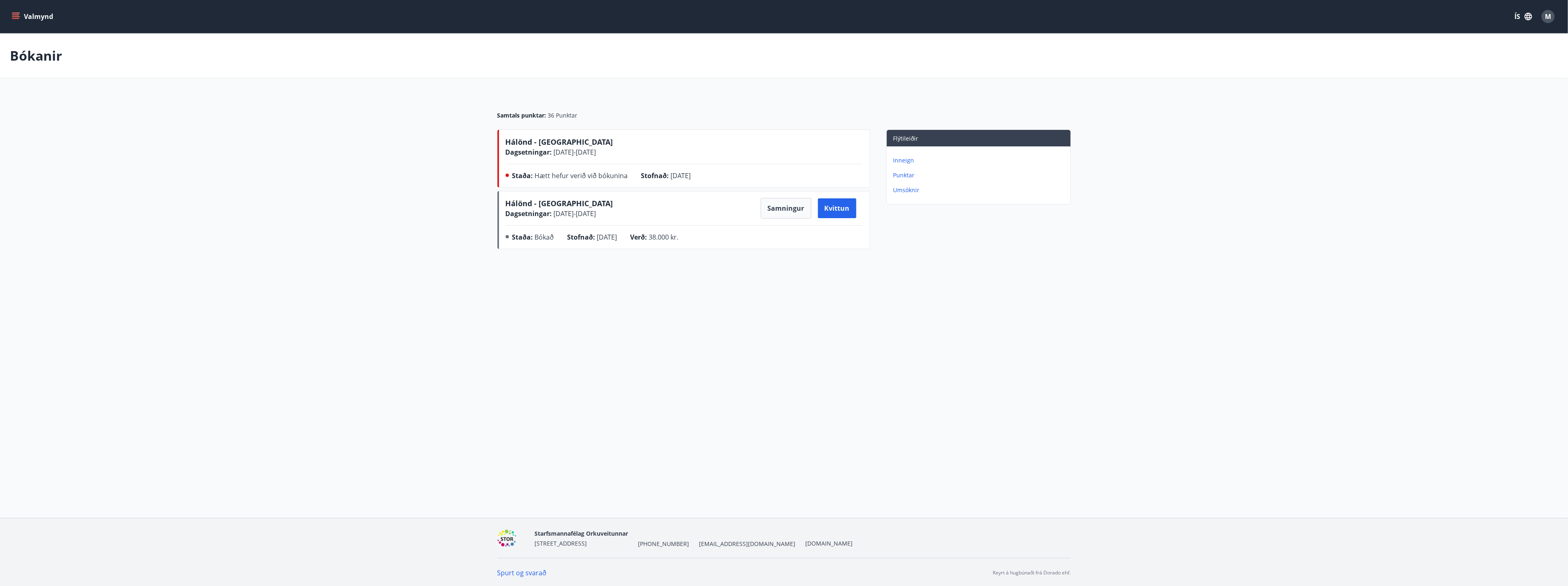
click at [275, 131] on main "Bókanir Samtals punktar : 36 Punktar Hálönd - Akureyri Dagsetningar : [DATE] - …" at bounding box center [784, 143] width 1568 height 219
